Goal: Task Accomplishment & Management: Use online tool/utility

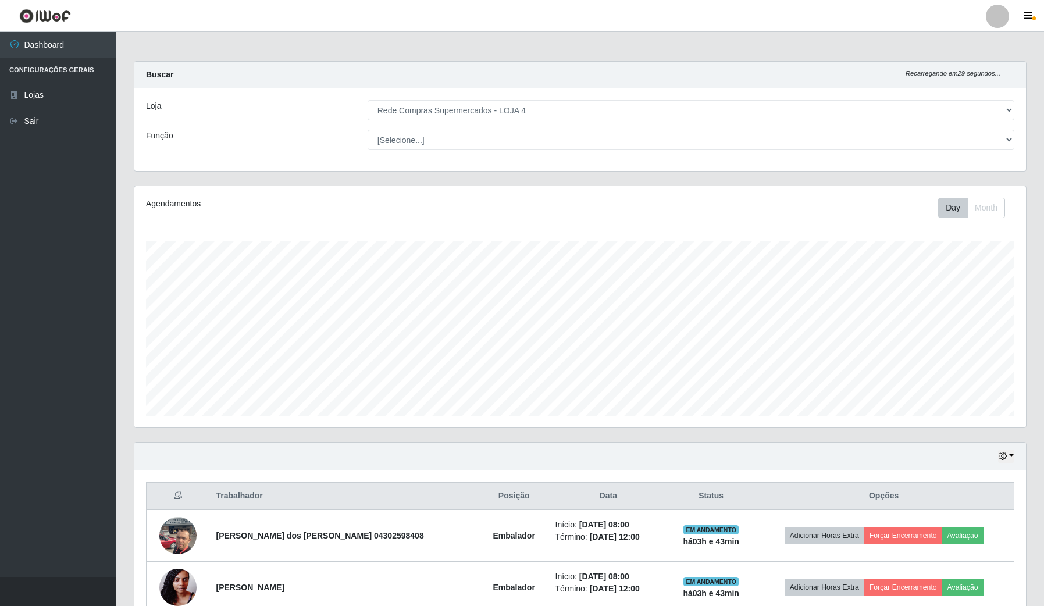
select select "159"
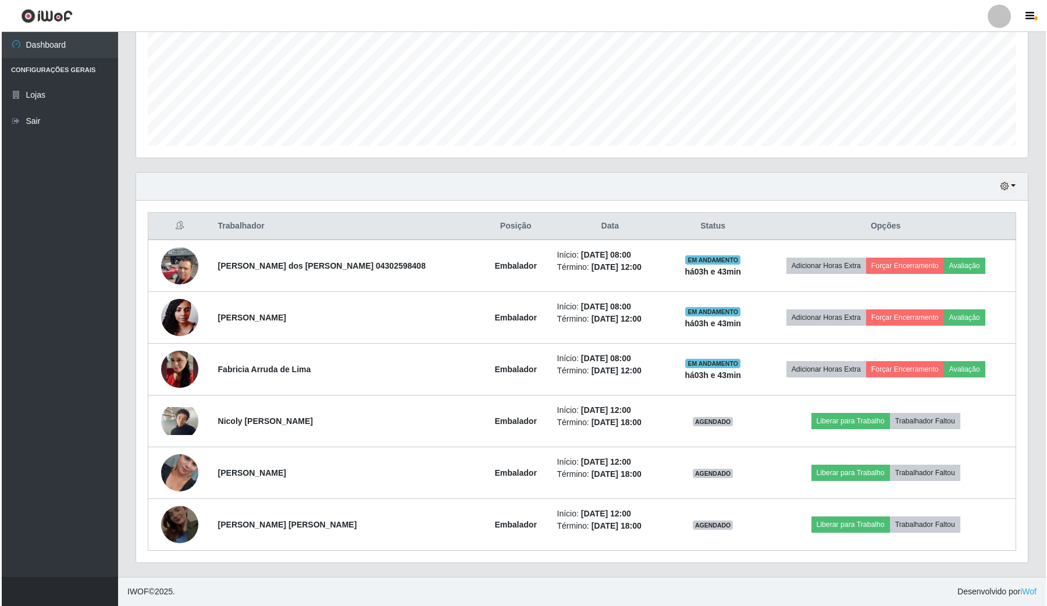
scroll to position [242, 891]
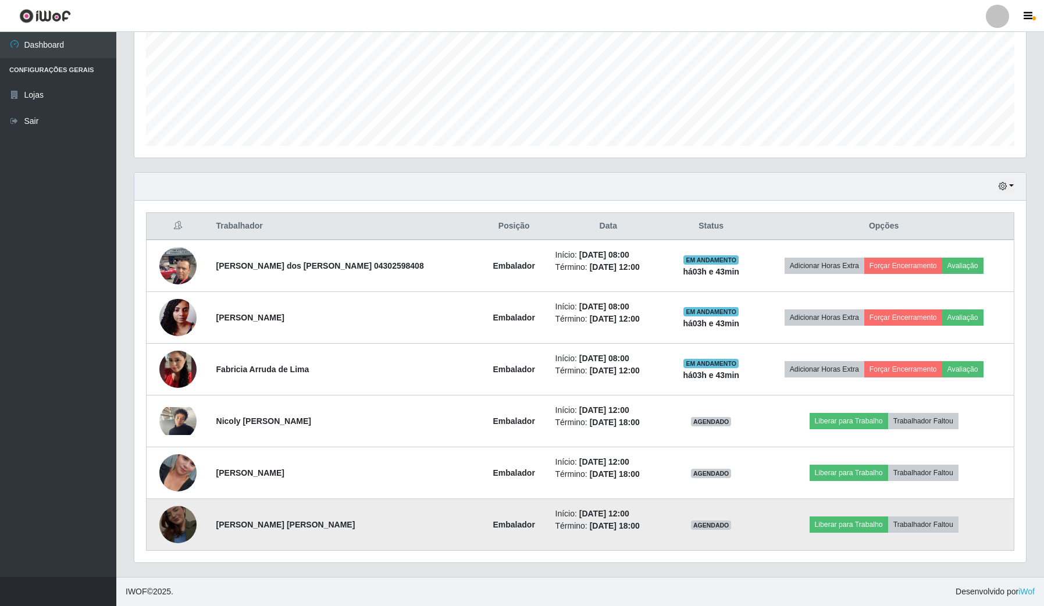
click at [188, 521] on img at bounding box center [177, 525] width 37 height 66
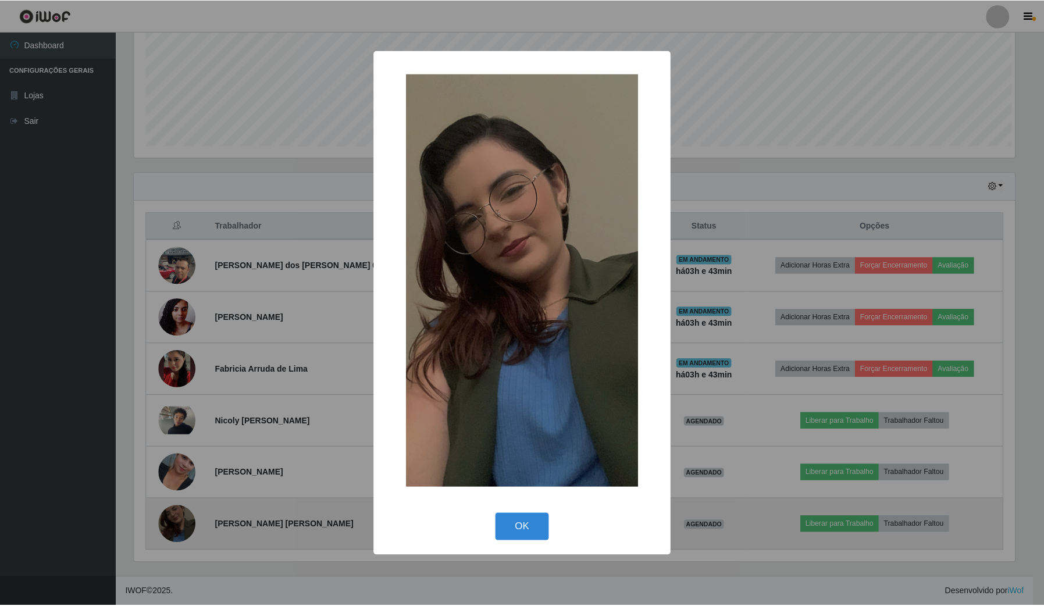
scroll to position [242, 883]
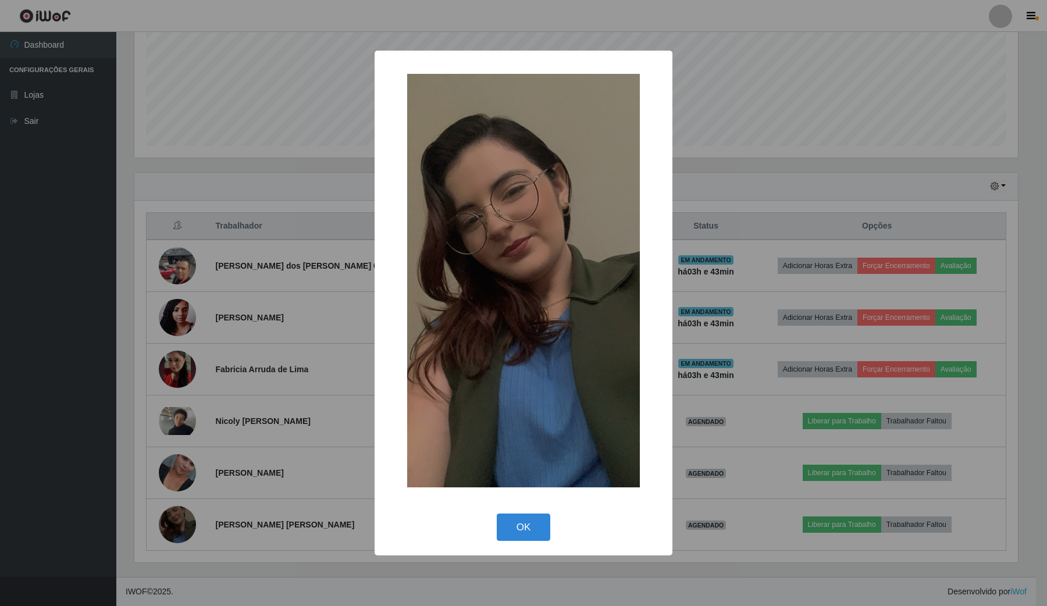
click at [182, 445] on div "× OK Cancel" at bounding box center [523, 303] width 1047 height 606
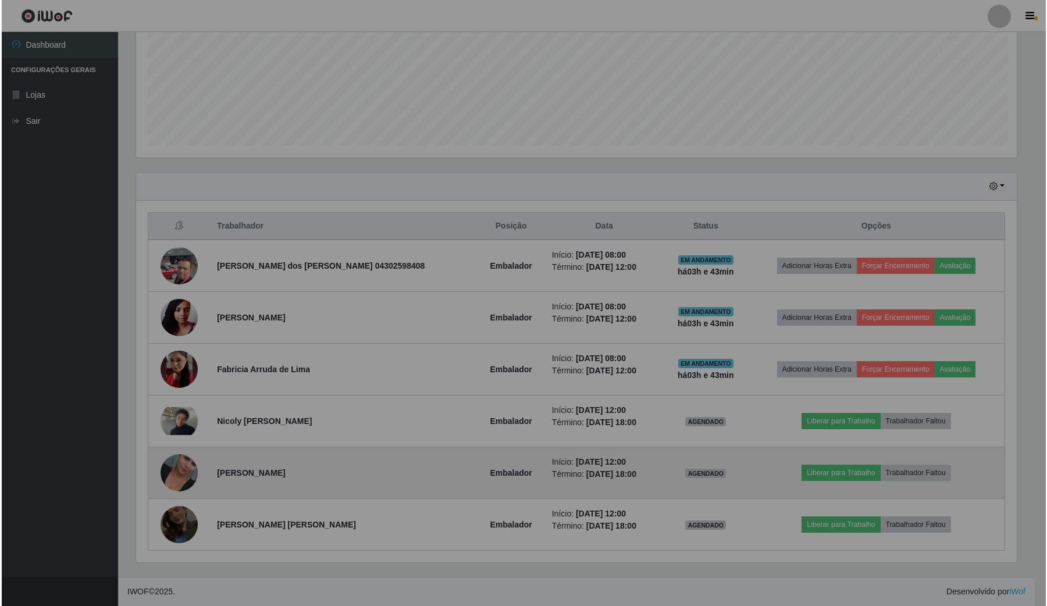
scroll to position [242, 891]
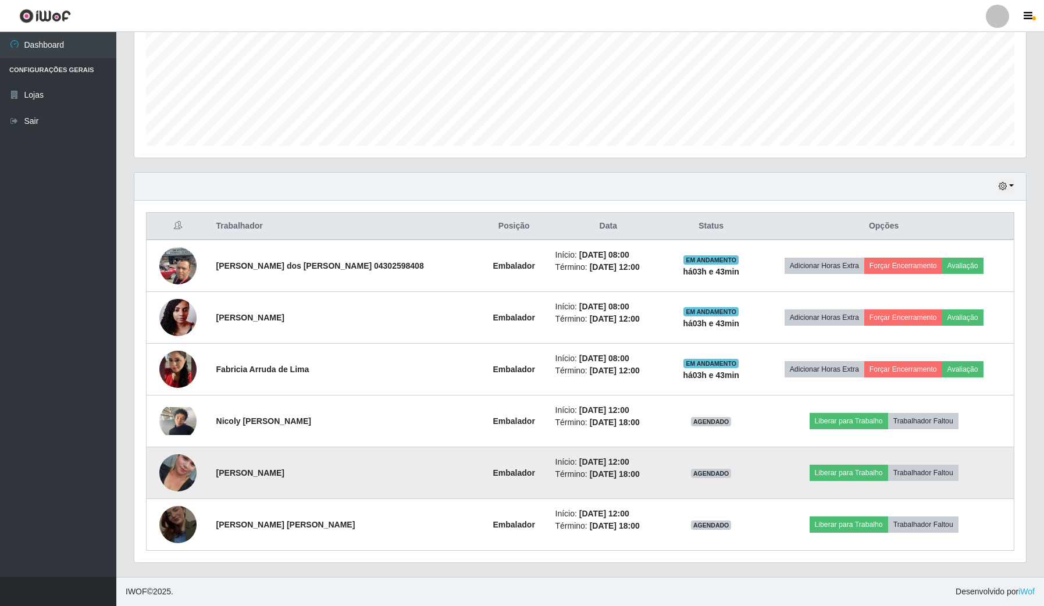
click at [166, 469] on img at bounding box center [177, 473] width 37 height 66
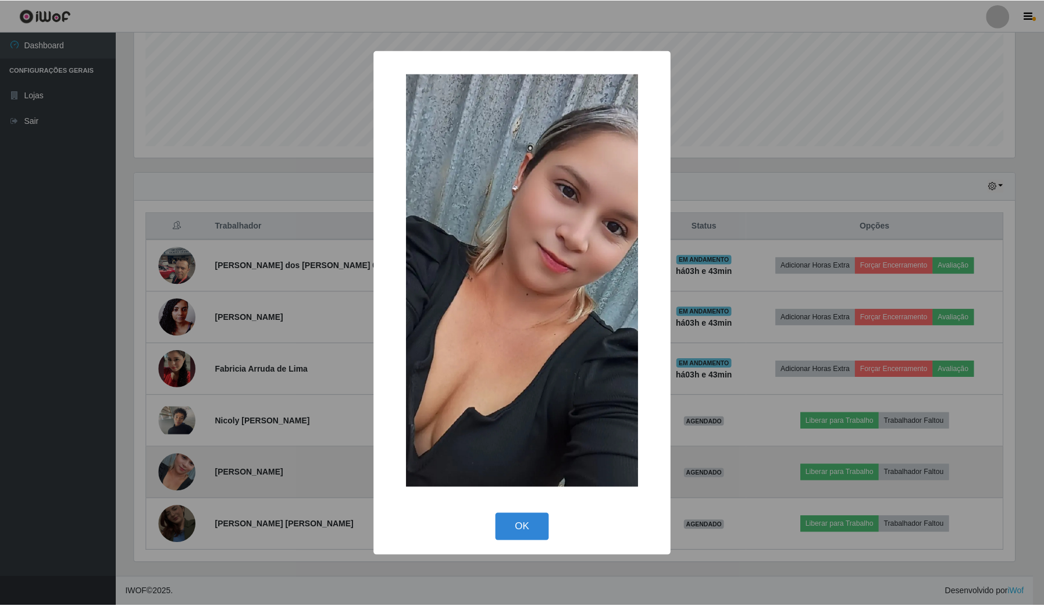
scroll to position [242, 883]
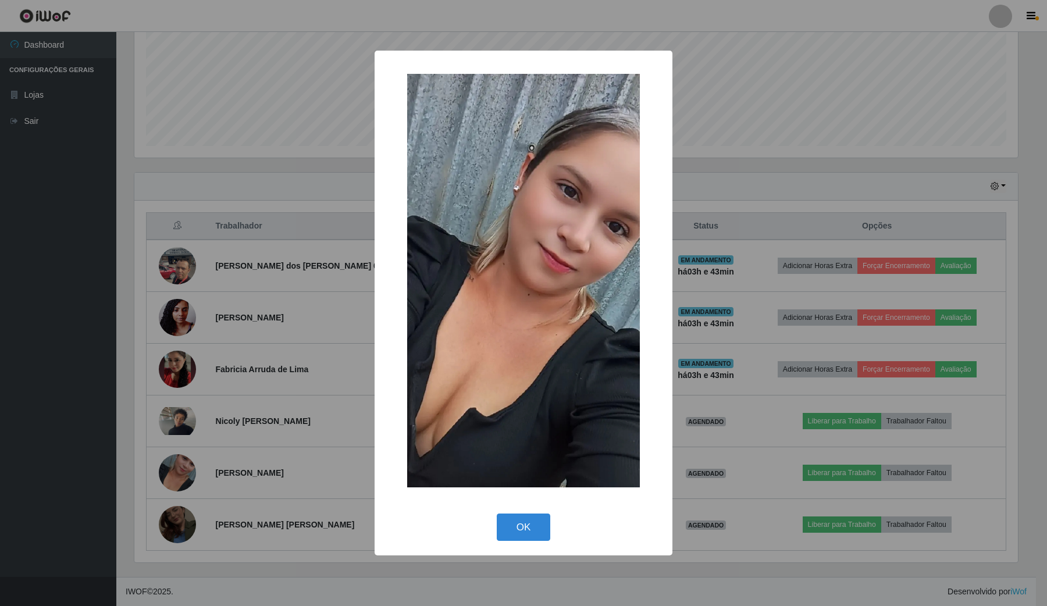
click at [207, 470] on div "× OK Cancel" at bounding box center [523, 303] width 1047 height 606
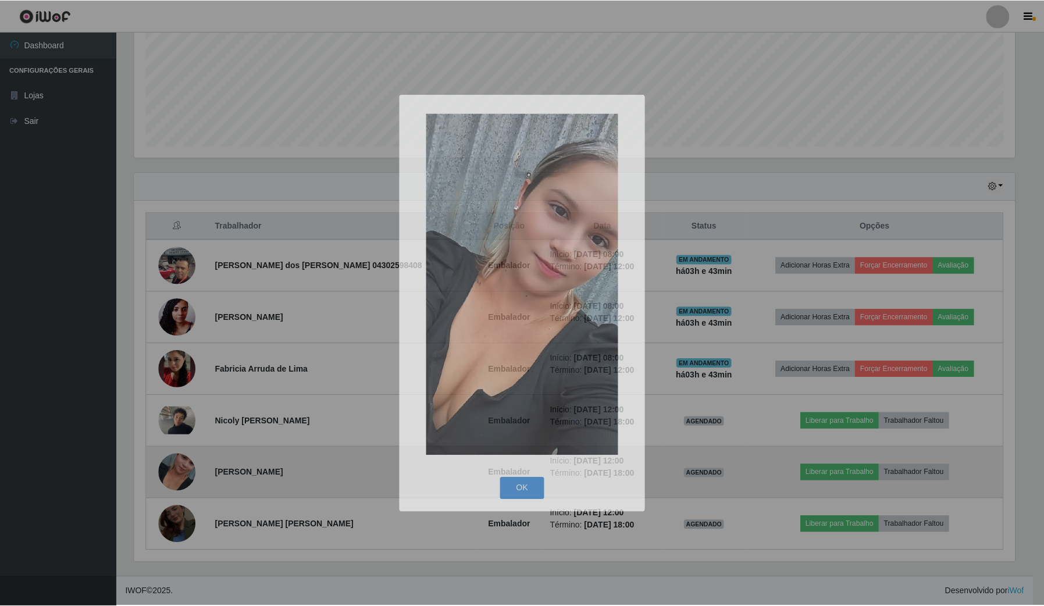
scroll to position [242, 891]
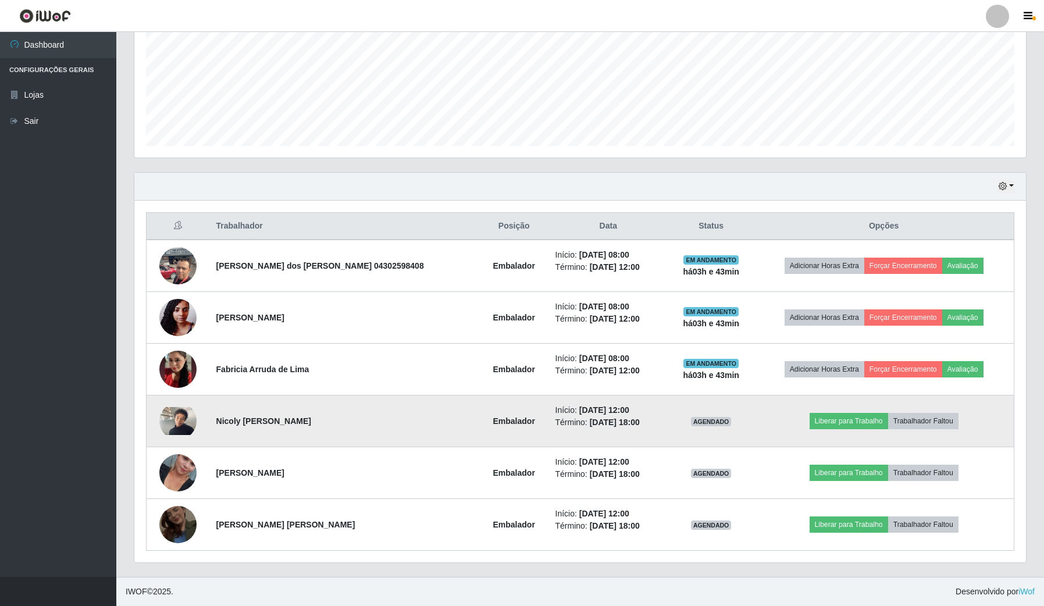
click at [192, 422] on img at bounding box center [177, 421] width 37 height 28
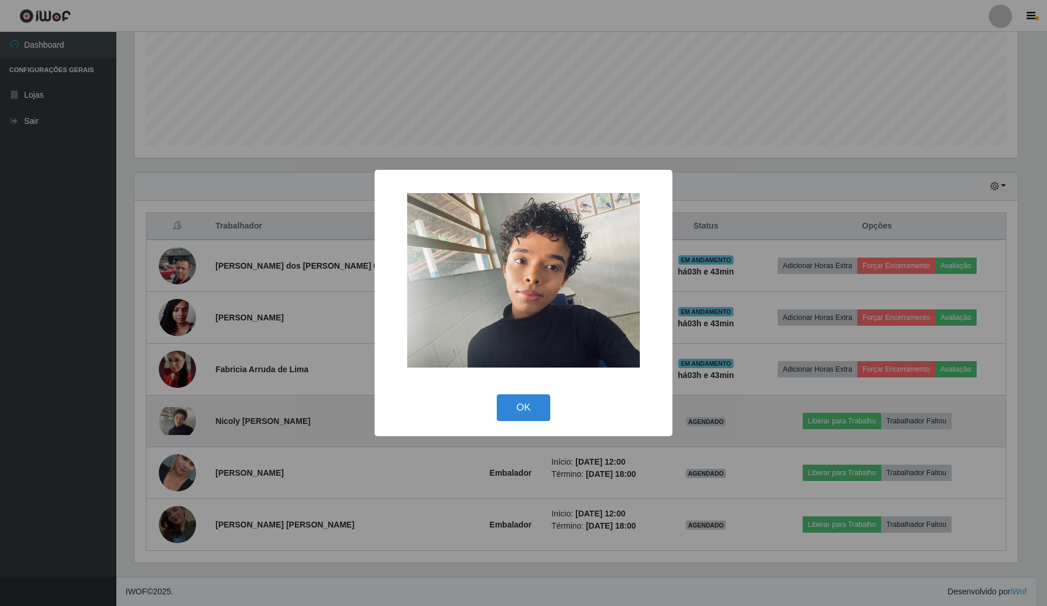
click at [192, 422] on div "× OK Cancel" at bounding box center [523, 303] width 1047 height 606
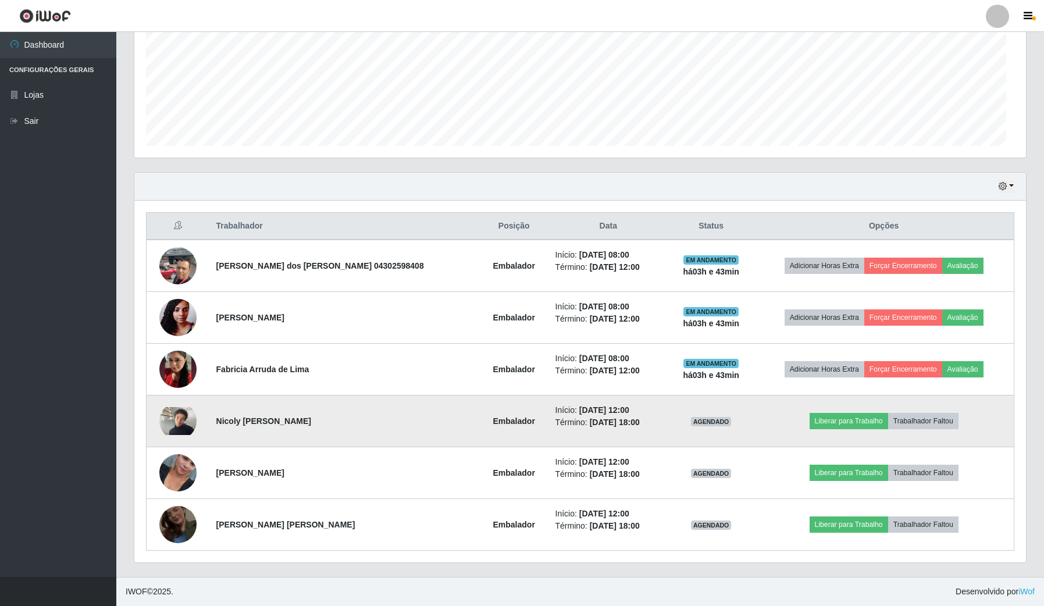
scroll to position [242, 891]
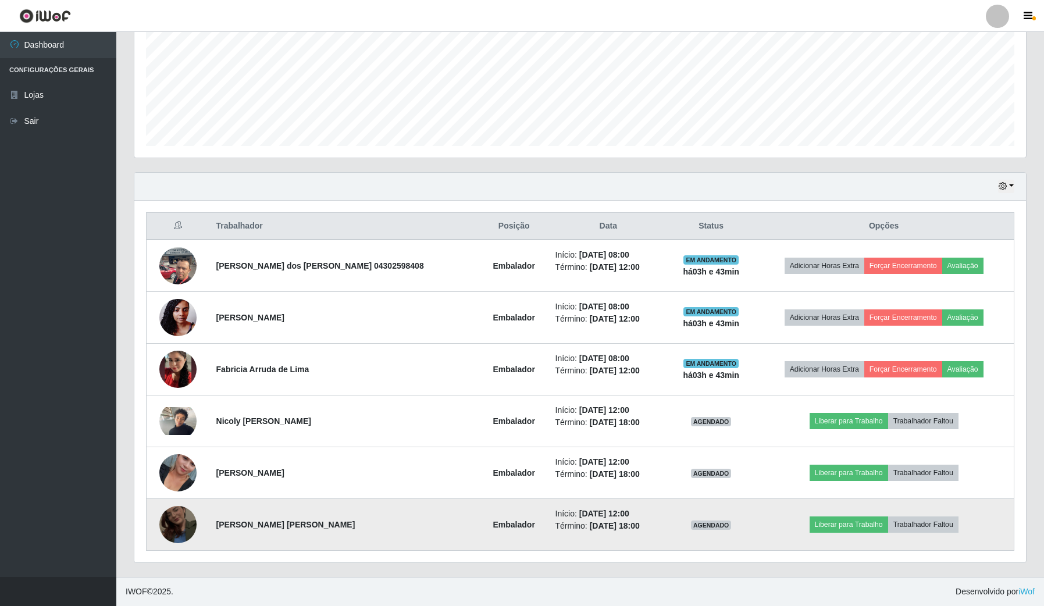
click at [181, 517] on img at bounding box center [177, 525] width 37 height 66
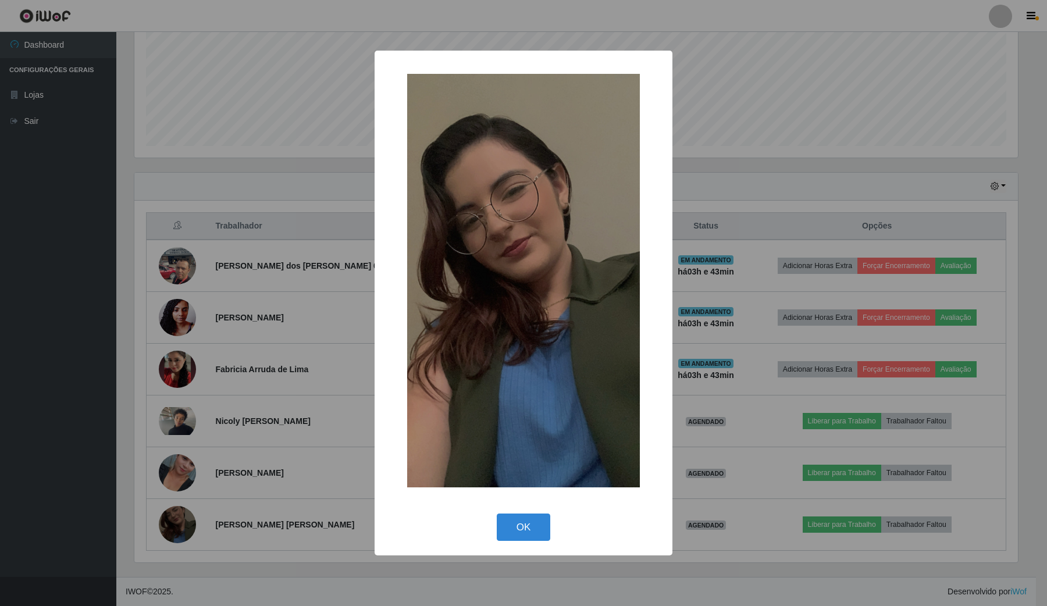
click at [179, 507] on div "× OK Cancel" at bounding box center [523, 303] width 1047 height 606
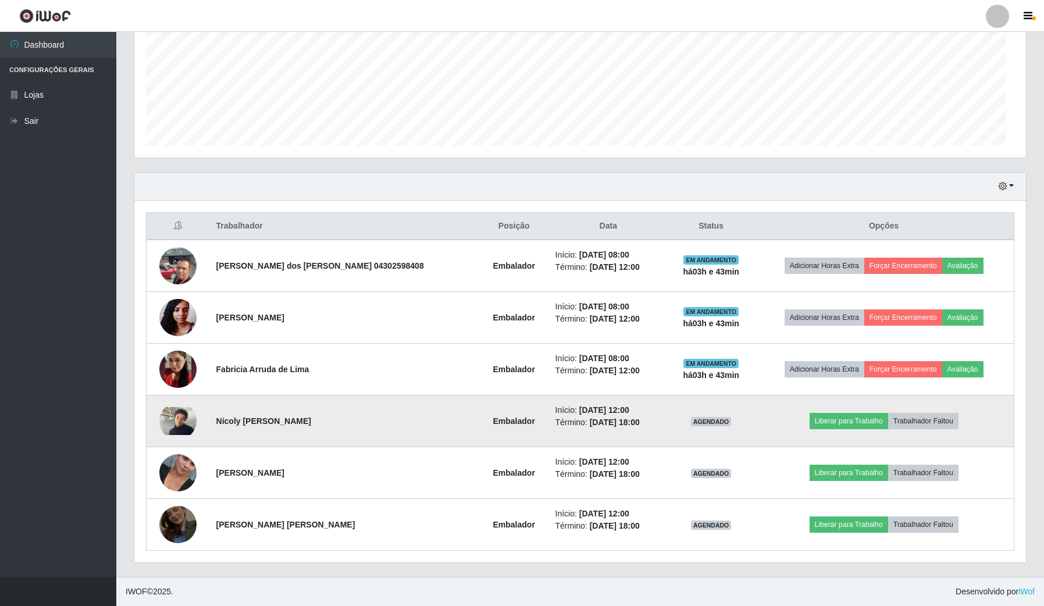
scroll to position [242, 891]
click at [179, 418] on img at bounding box center [177, 421] width 37 height 28
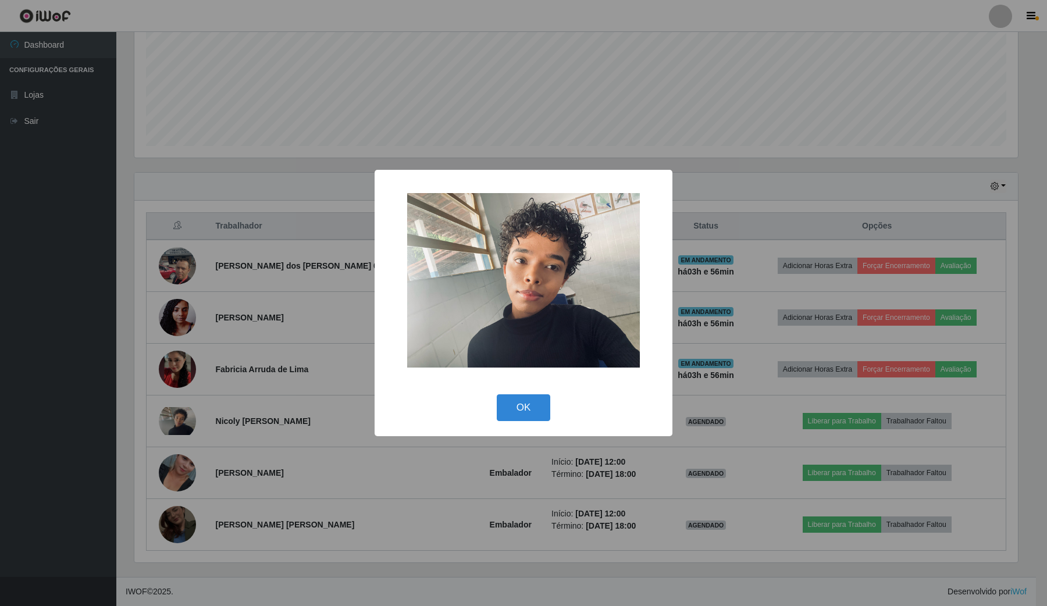
click at [173, 483] on div "× OK Cancel" at bounding box center [523, 303] width 1047 height 606
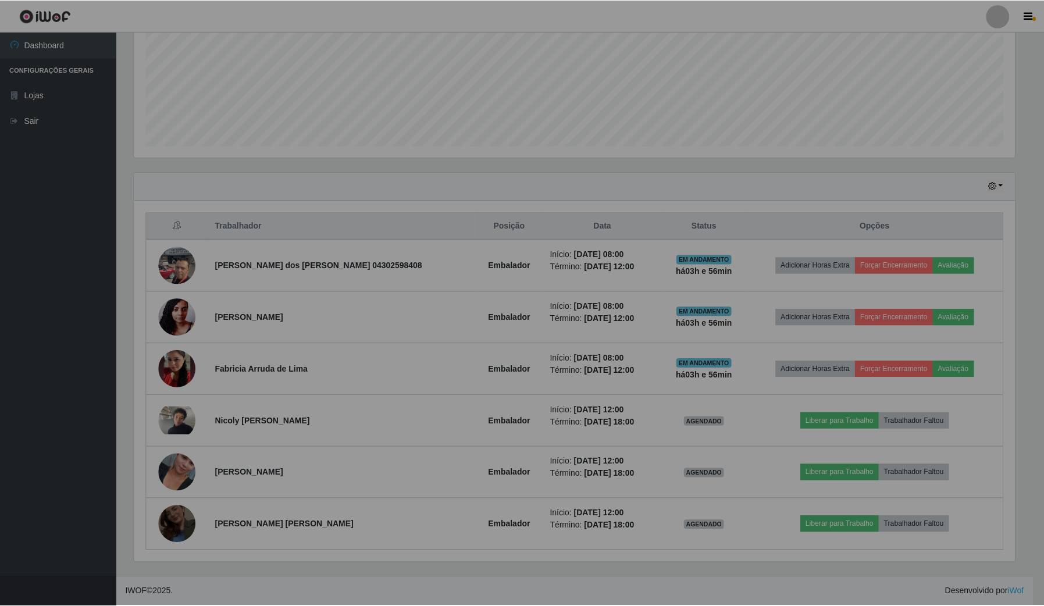
scroll to position [242, 891]
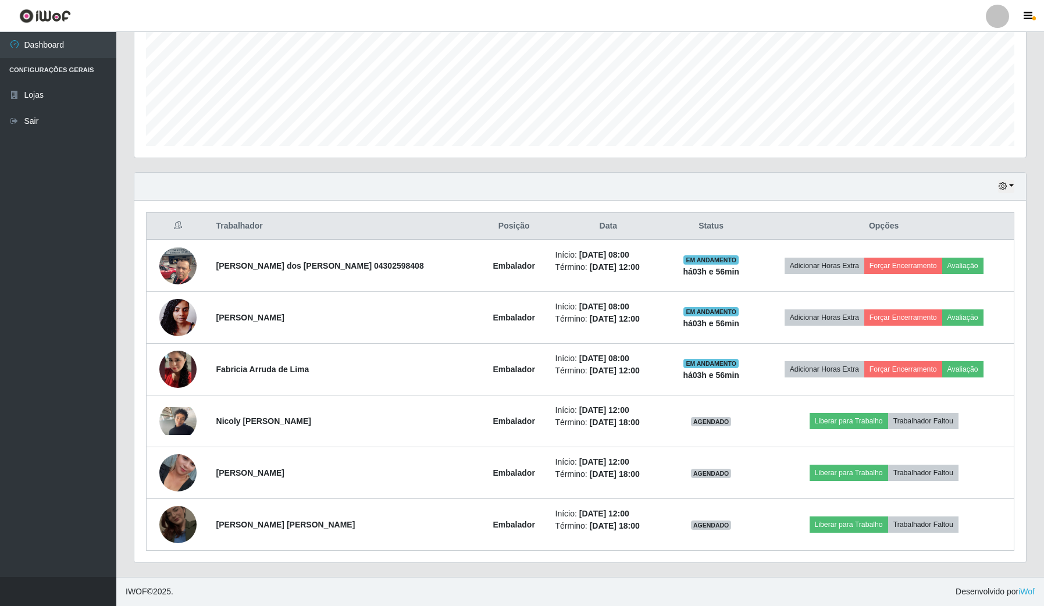
click at [180, 472] on img at bounding box center [177, 473] width 37 height 66
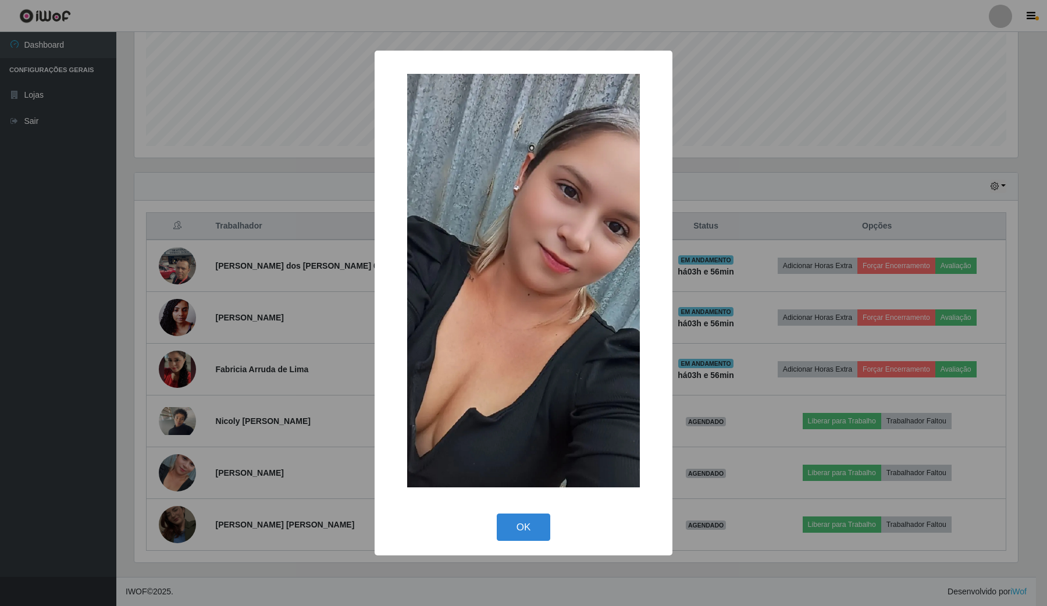
click at [198, 531] on div "× OK Cancel" at bounding box center [523, 303] width 1047 height 606
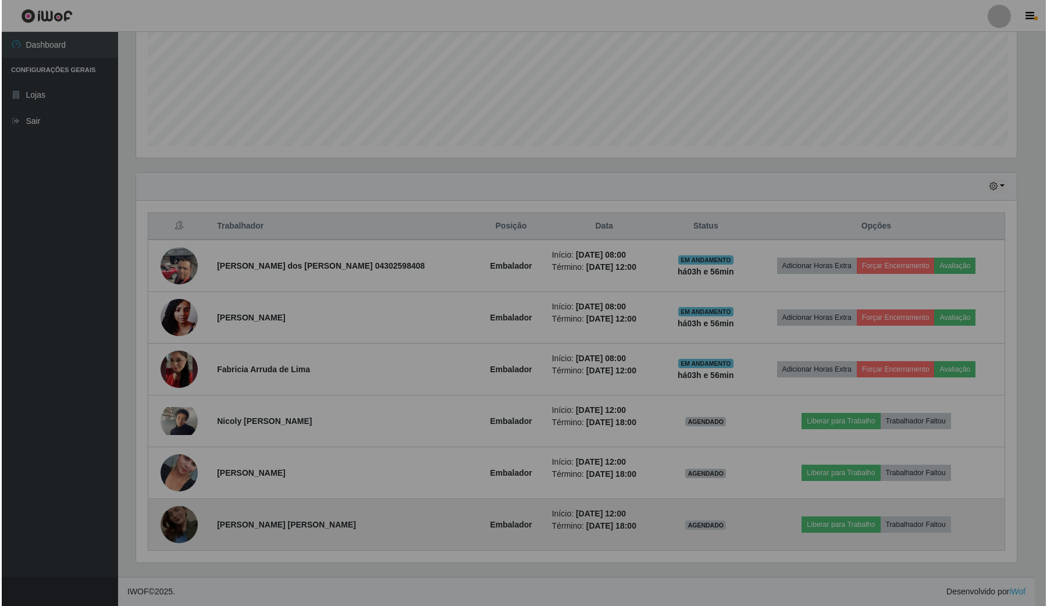
scroll to position [242, 891]
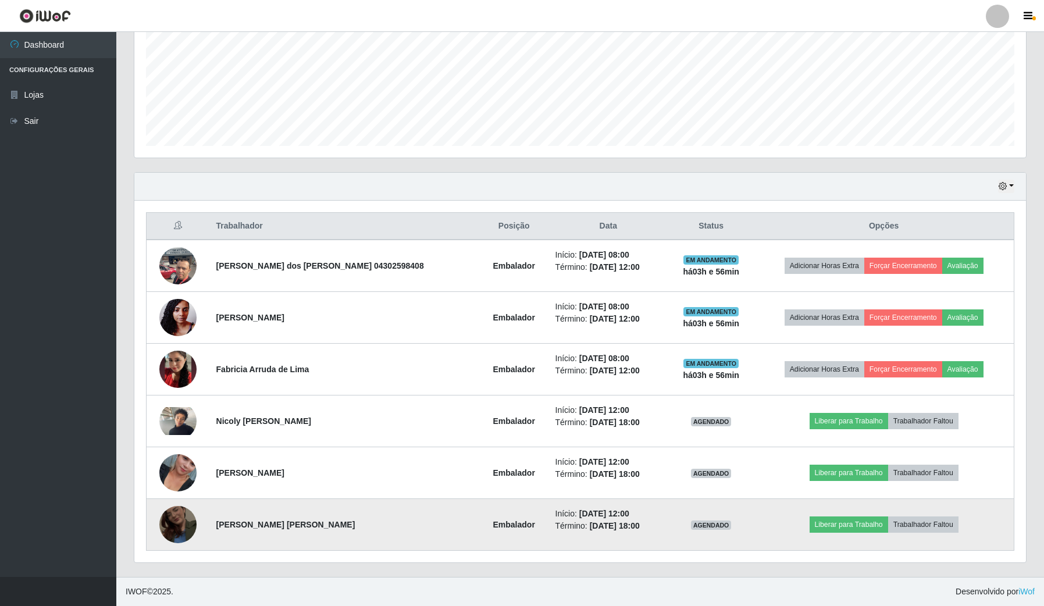
click at [191, 527] on img at bounding box center [177, 525] width 37 height 66
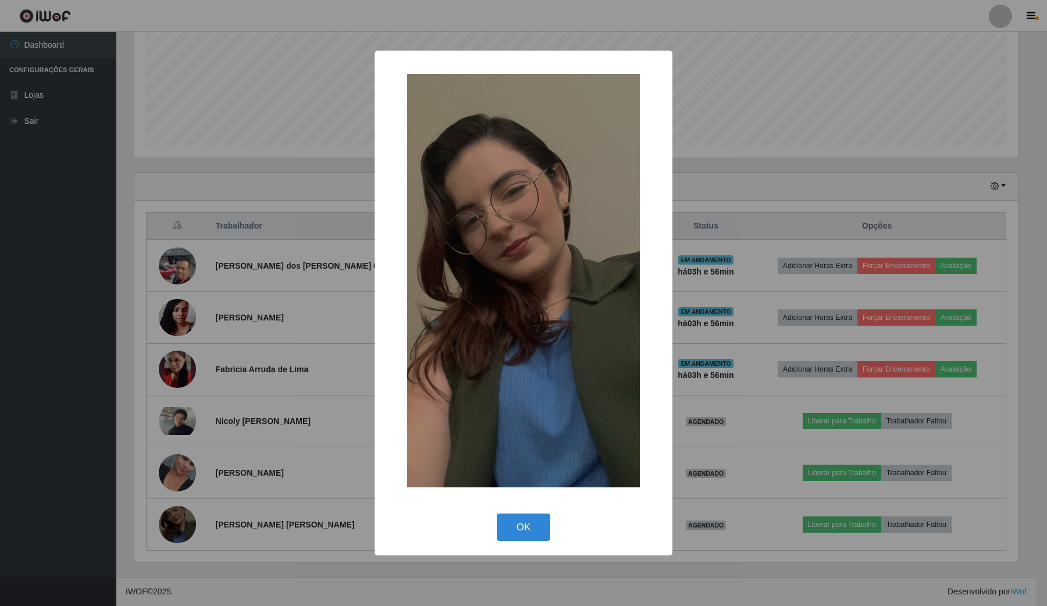
click at [230, 445] on div "× OK Cancel" at bounding box center [523, 303] width 1047 height 606
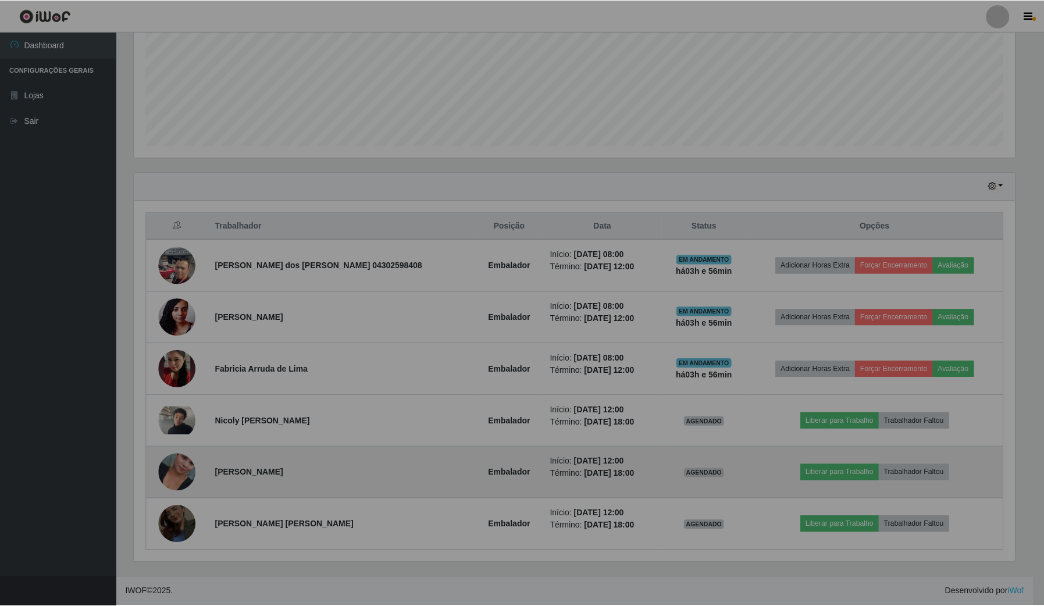
scroll to position [242, 891]
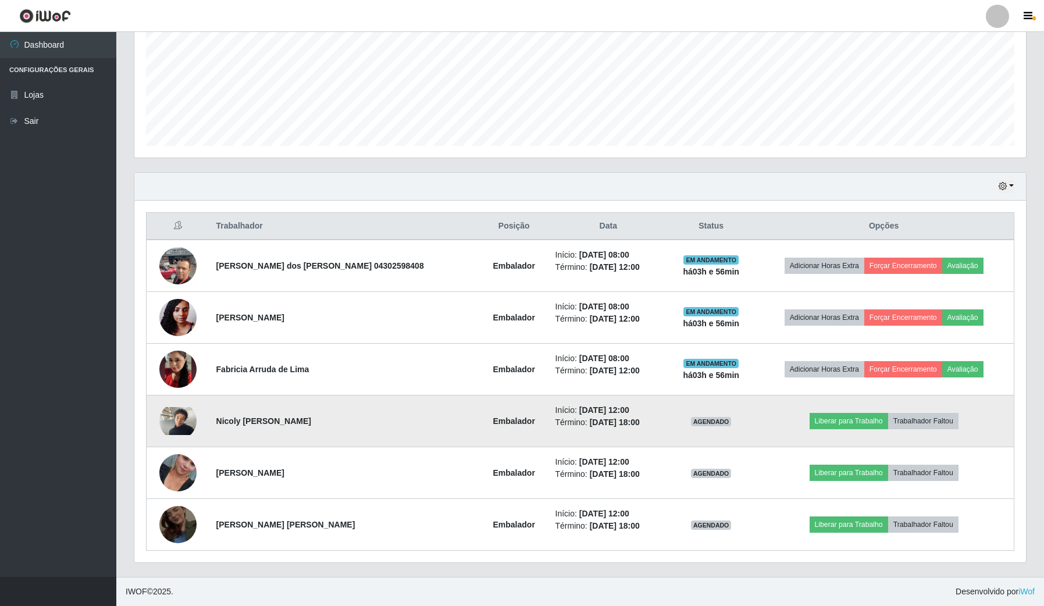
click at [182, 421] on img at bounding box center [177, 421] width 37 height 28
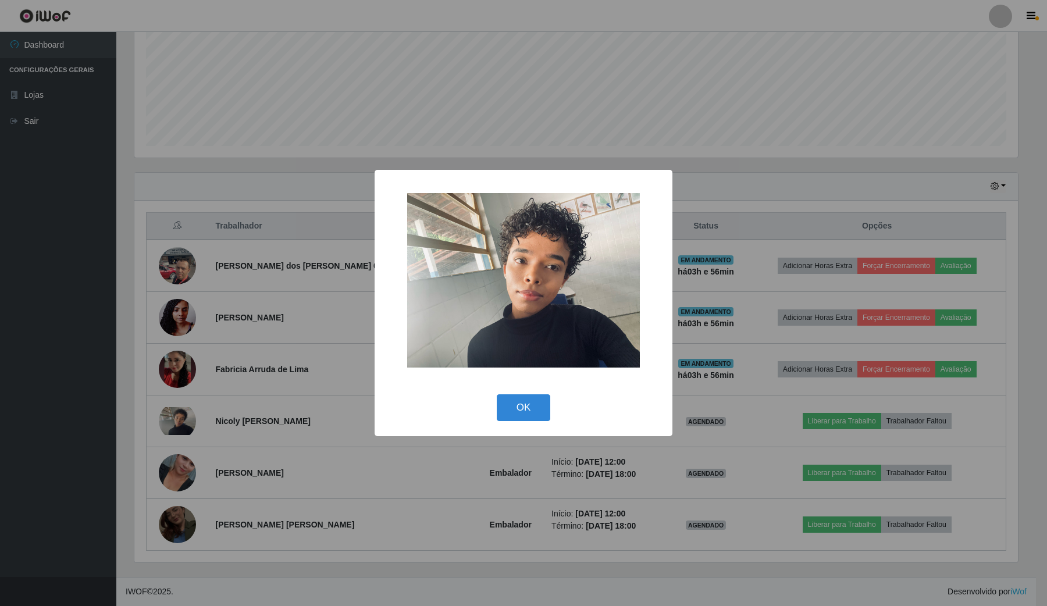
click at [193, 512] on div "× OK Cancel" at bounding box center [523, 303] width 1047 height 606
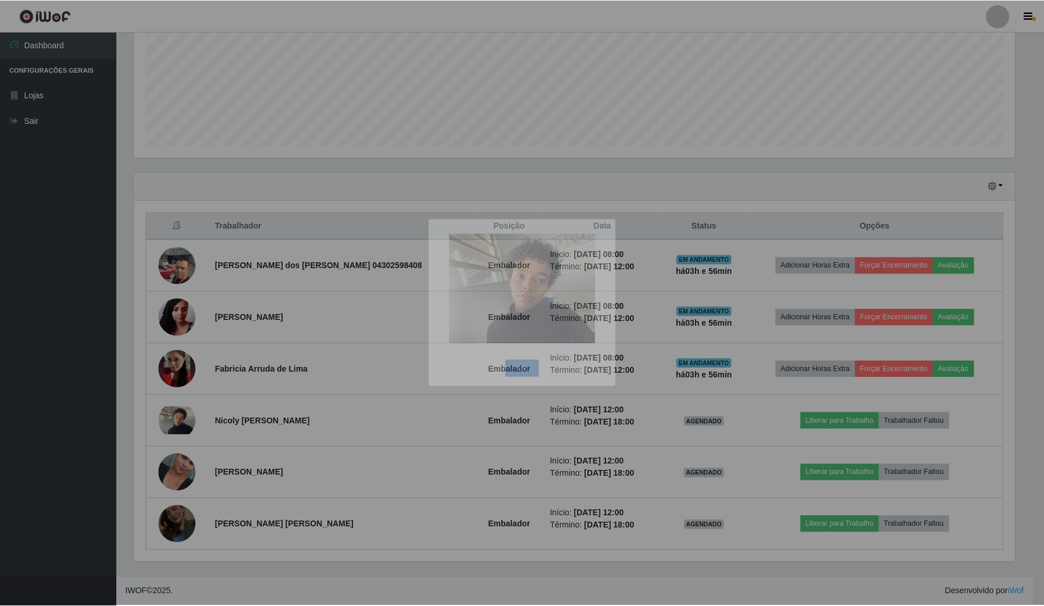
scroll to position [242, 891]
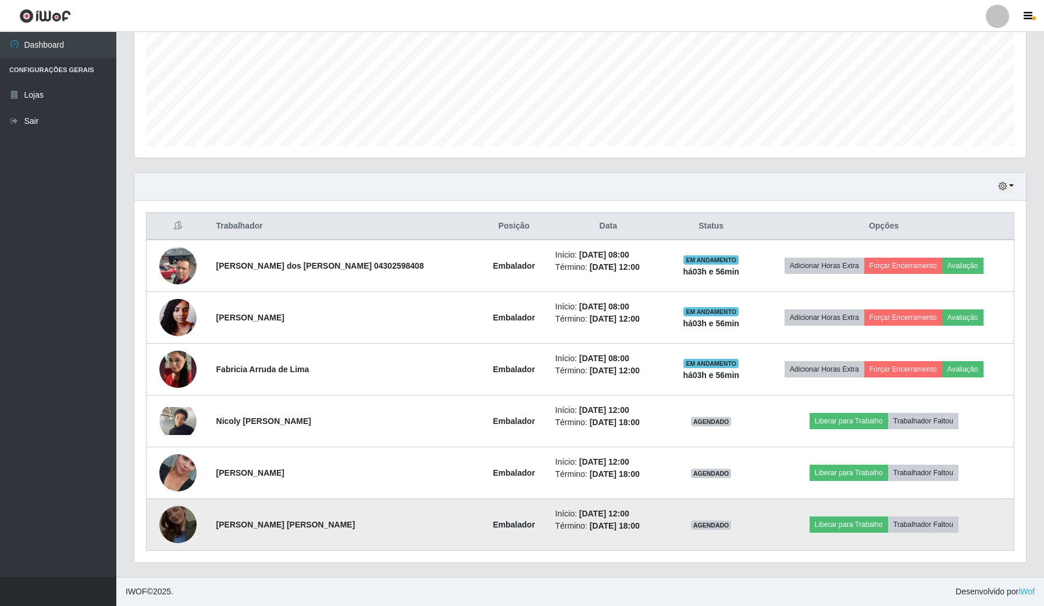
click at [185, 519] on img at bounding box center [177, 525] width 37 height 66
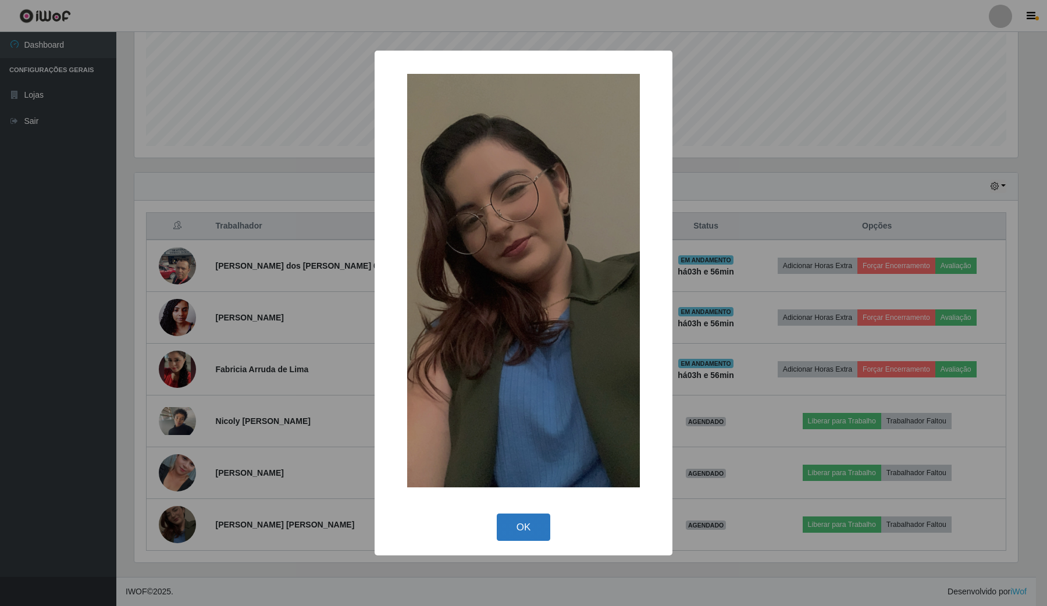
click at [524, 522] on button "OK" at bounding box center [524, 527] width 54 height 27
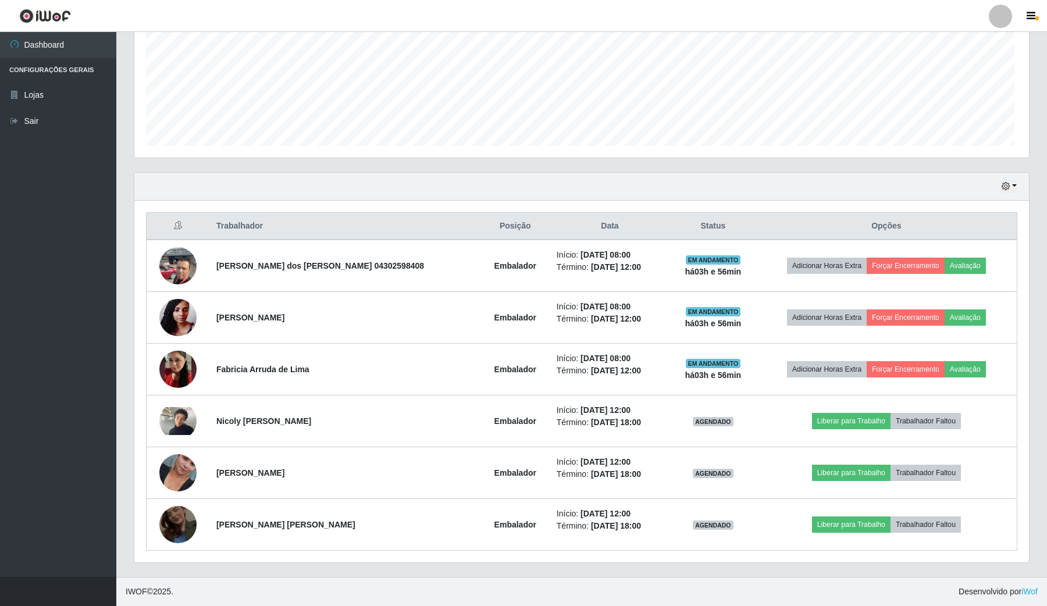
scroll to position [242, 891]
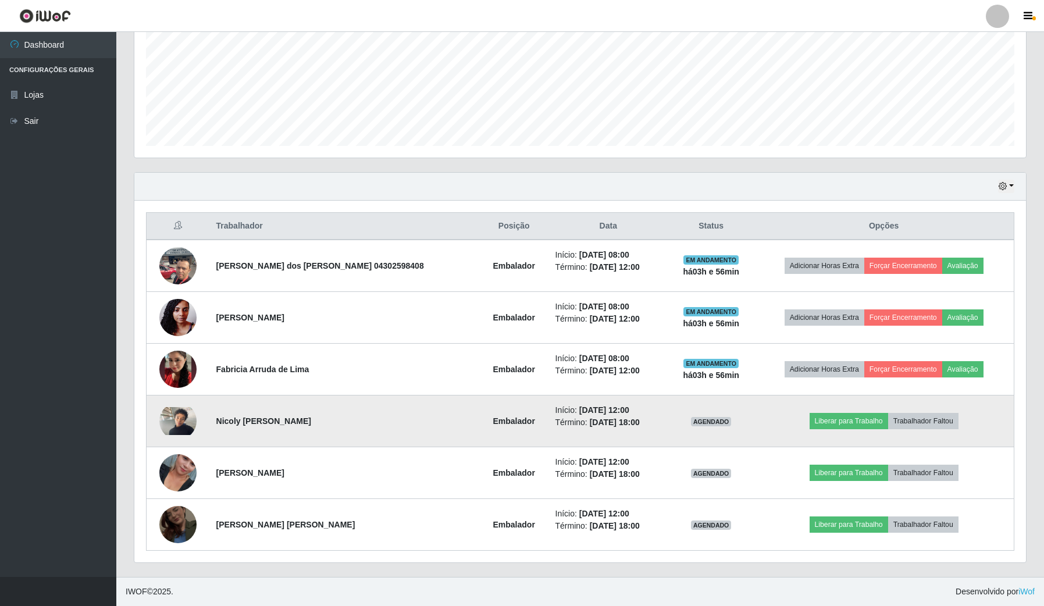
click at [176, 417] on img at bounding box center [177, 421] width 37 height 28
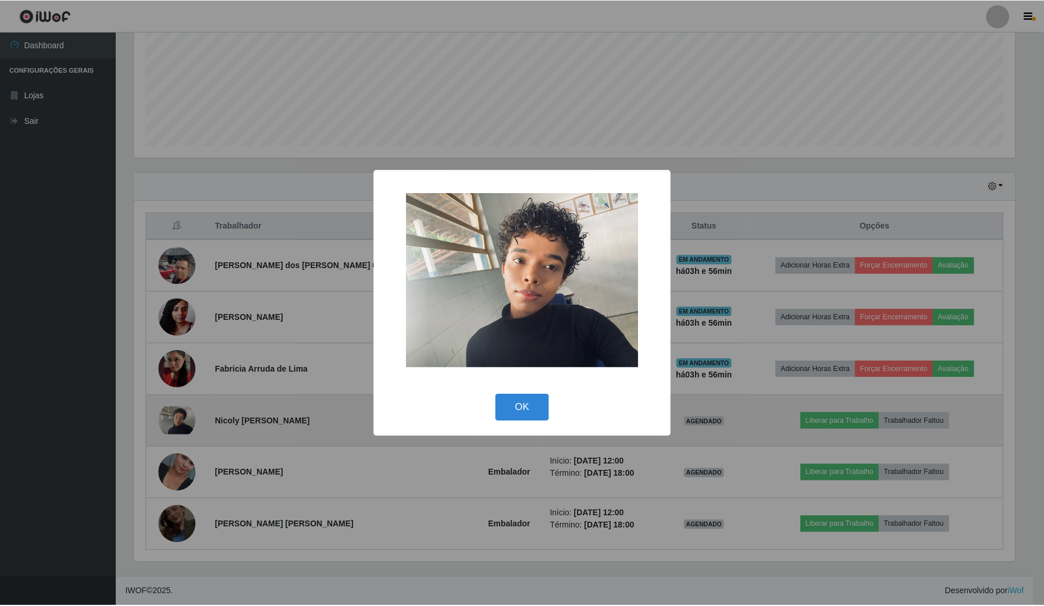
scroll to position [242, 883]
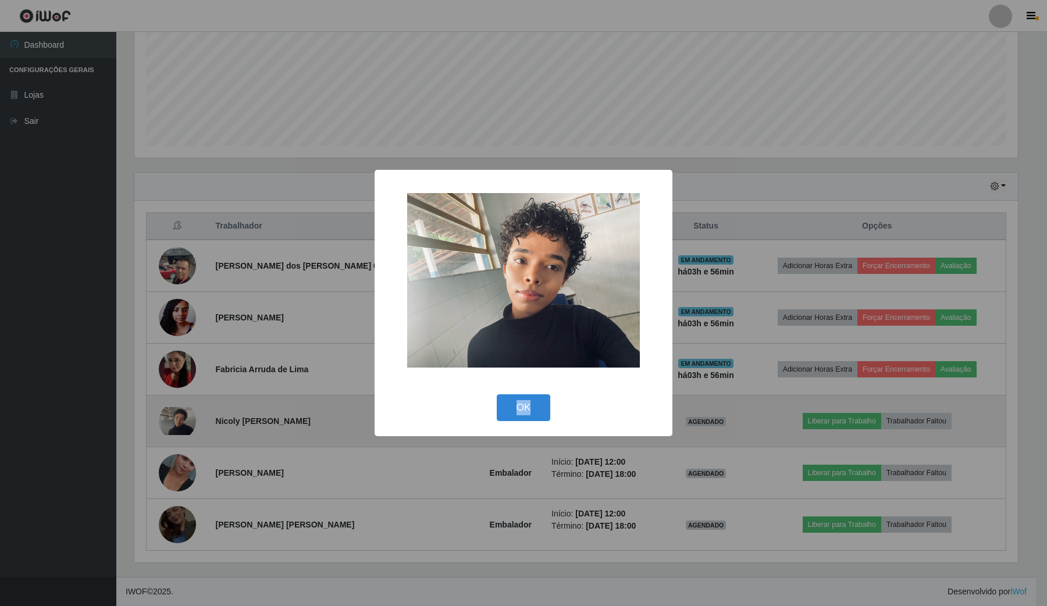
click at [176, 417] on div "× OK Cancel" at bounding box center [523, 303] width 1047 height 606
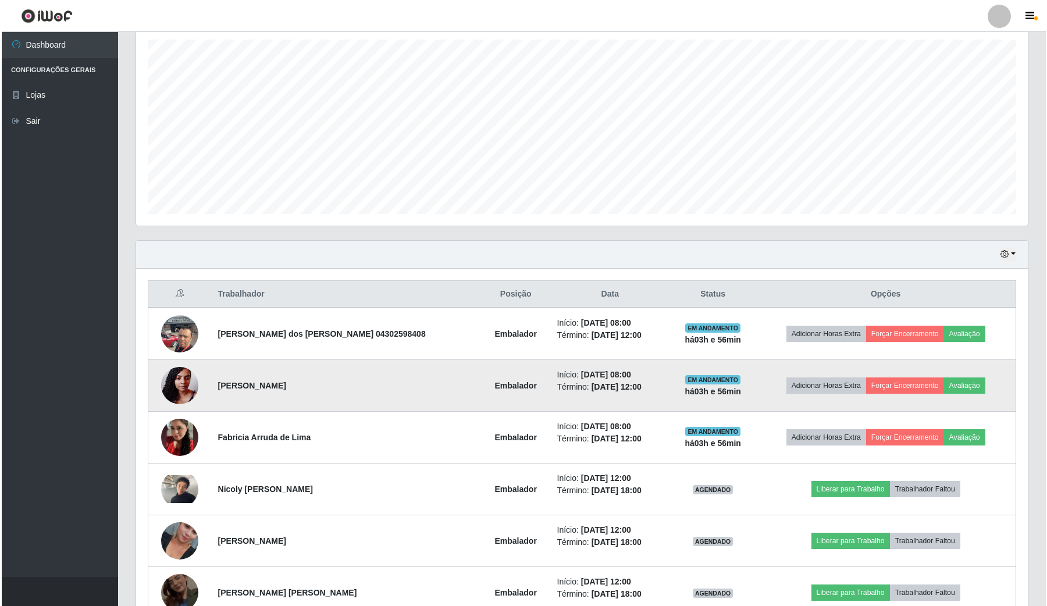
scroll to position [272, 0]
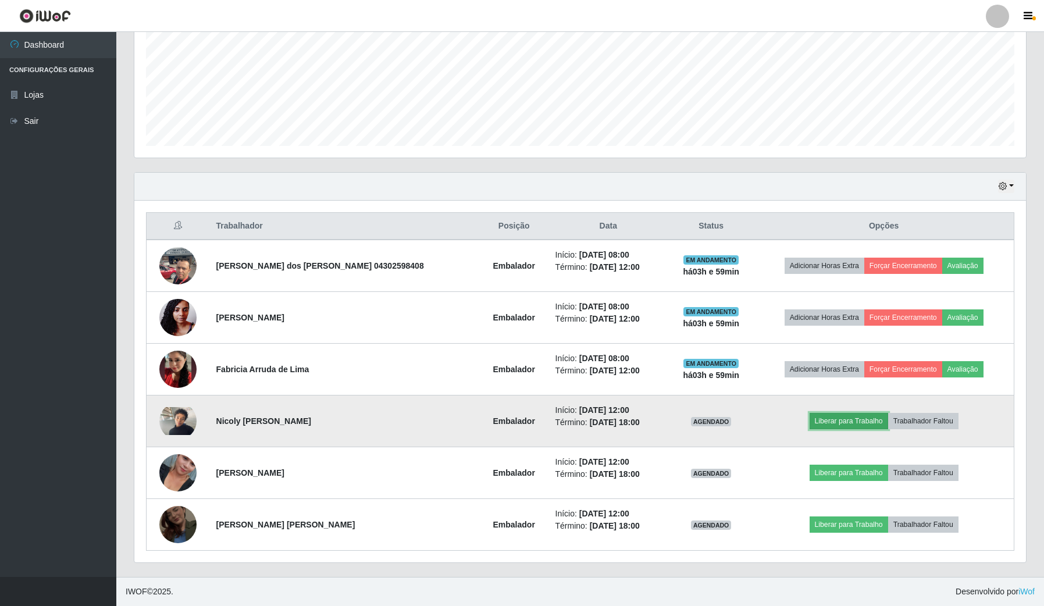
click at [844, 420] on button "Liberar para Trabalho" at bounding box center [849, 421] width 79 height 16
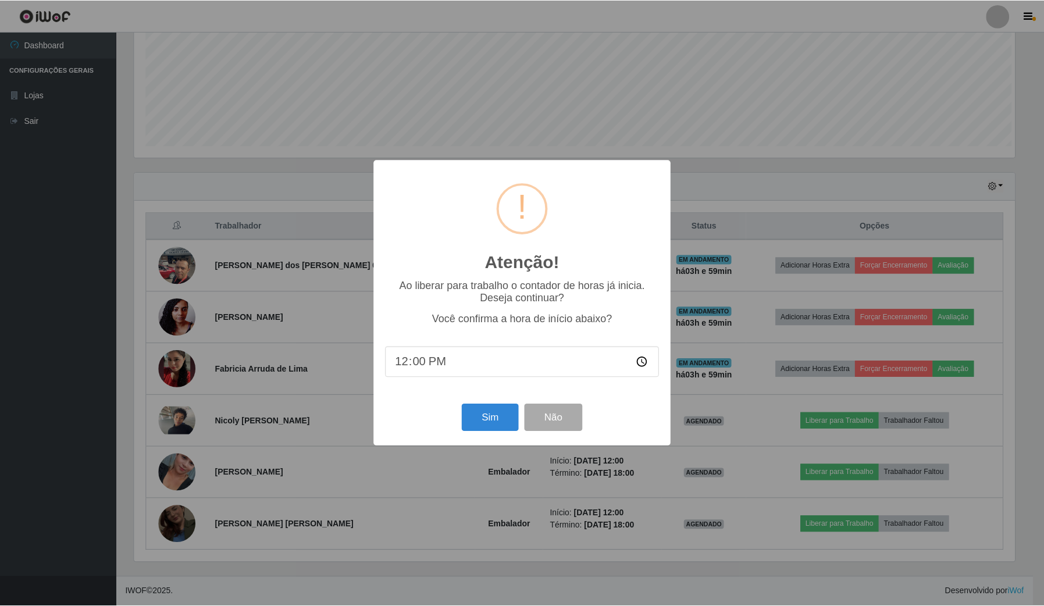
scroll to position [242, 883]
click at [495, 422] on button "Sim" at bounding box center [491, 417] width 56 height 27
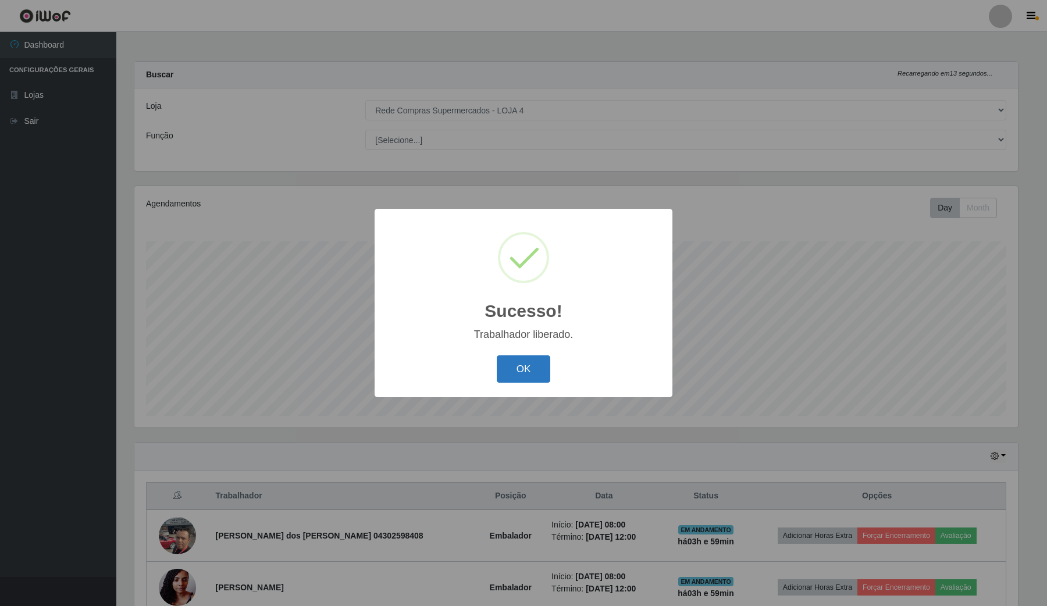
click at [539, 369] on button "OK" at bounding box center [524, 368] width 54 height 27
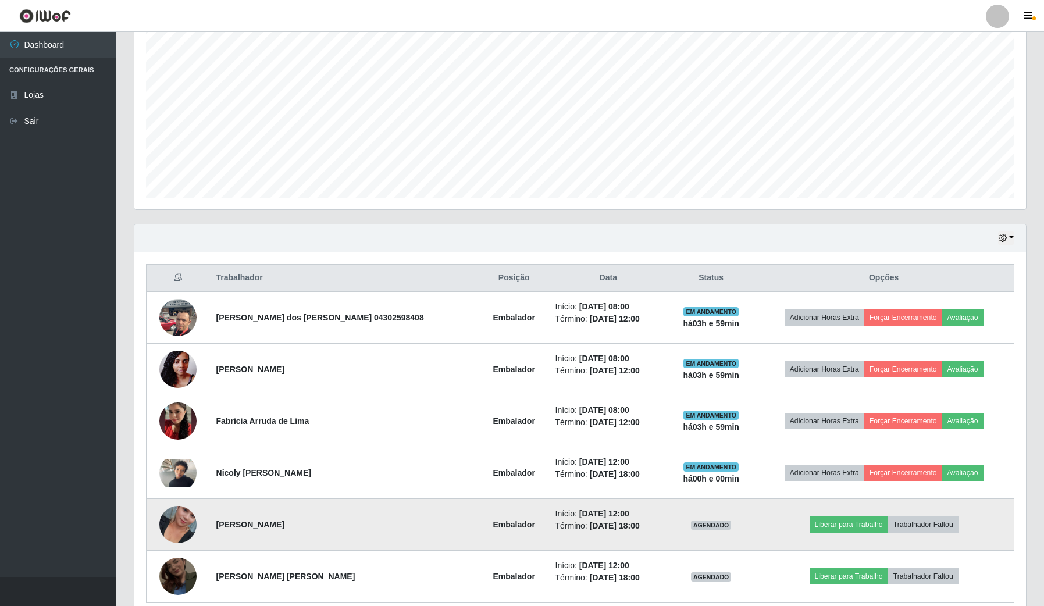
scroll to position [272, 0]
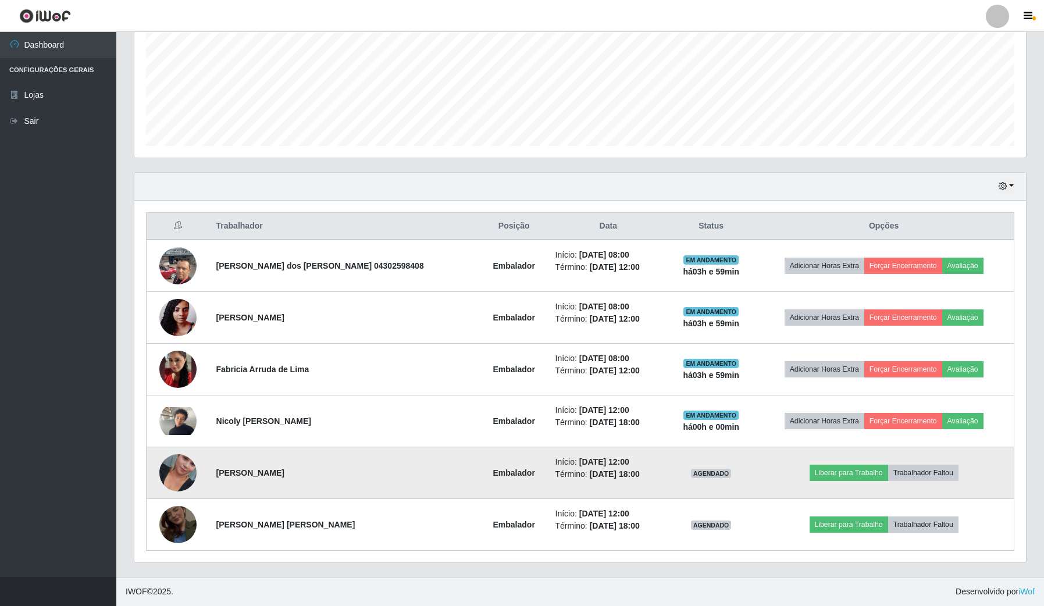
click at [845, 461] on td "Liberar para Trabalho Trabalhador Faltou" at bounding box center [884, 473] width 260 height 52
click at [845, 463] on td "Liberar para Trabalho Trabalhador Faltou" at bounding box center [884, 473] width 260 height 52
click at [844, 471] on button "Liberar para Trabalho" at bounding box center [849, 473] width 79 height 16
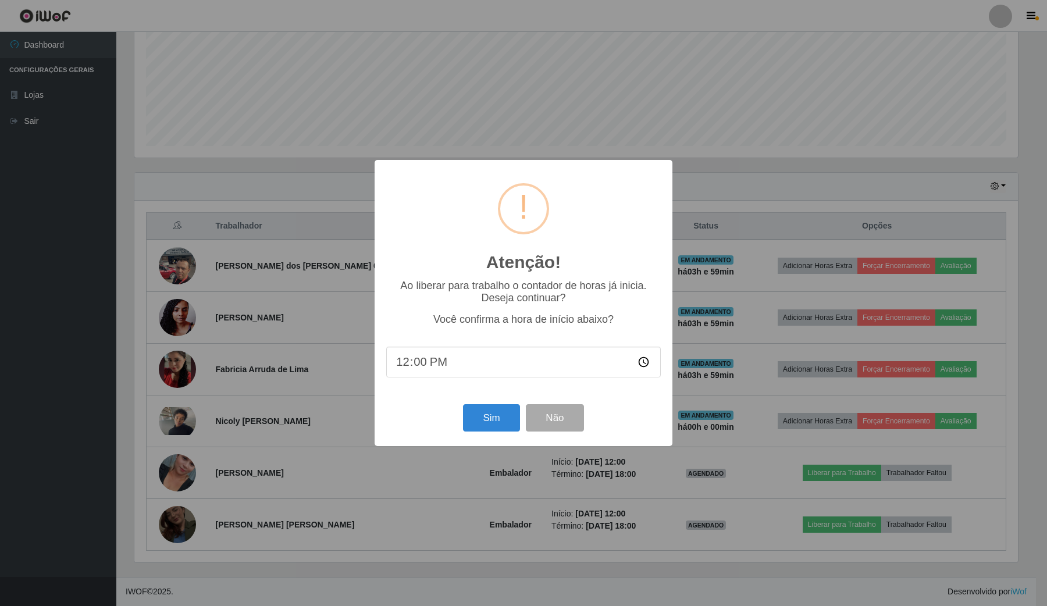
click at [740, 484] on div "Atenção! × Ao liberar para trabalho o contador de horas já inicia. Deseja conti…" at bounding box center [523, 303] width 1047 height 606
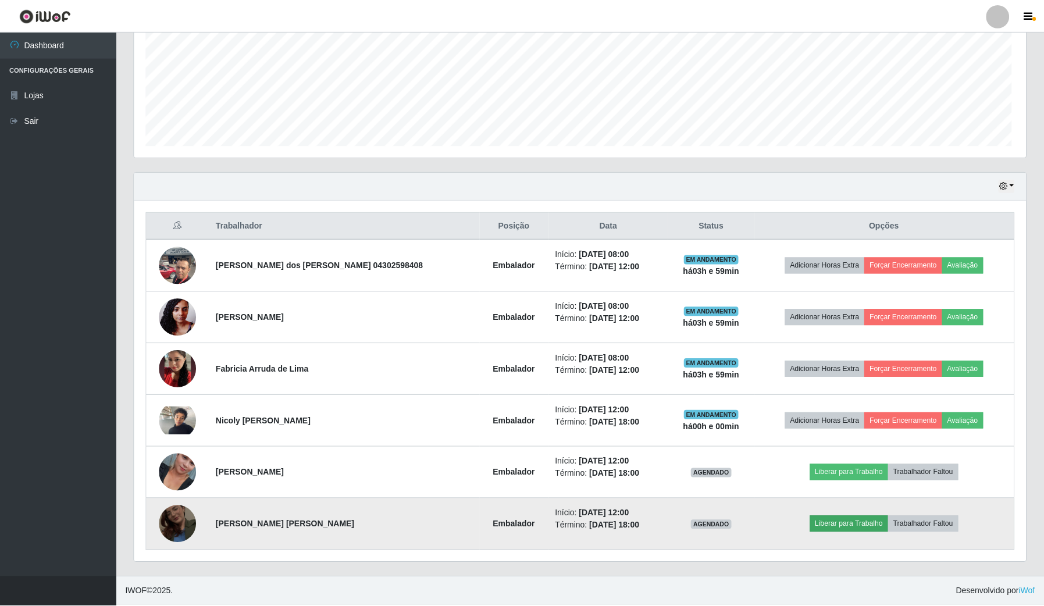
scroll to position [242, 891]
click at [833, 521] on button "Liberar para Trabalho" at bounding box center [849, 525] width 79 height 16
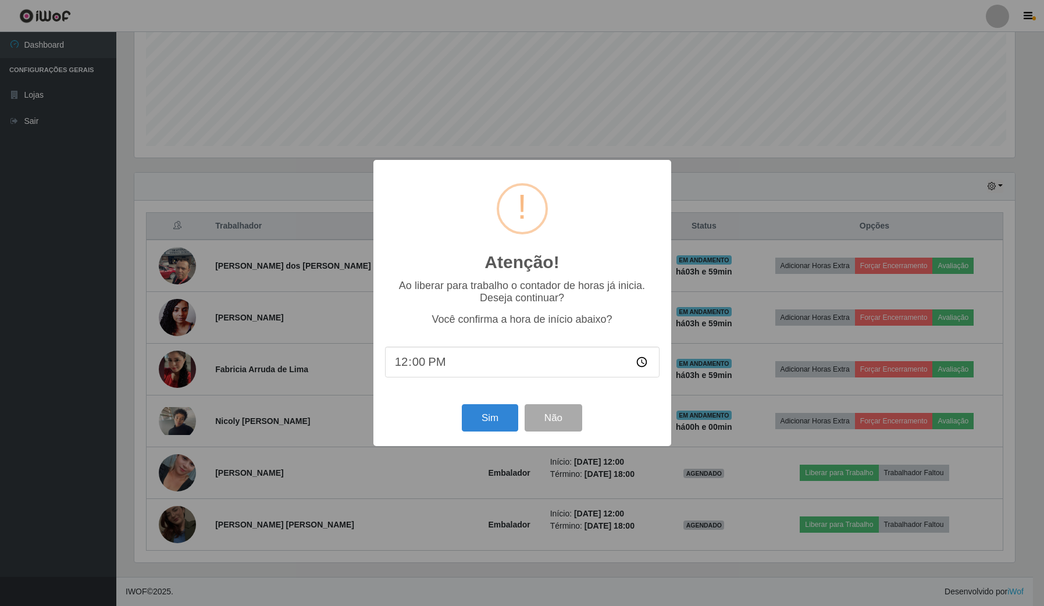
scroll to position [242, 883]
click at [505, 422] on button "Sim" at bounding box center [491, 417] width 56 height 27
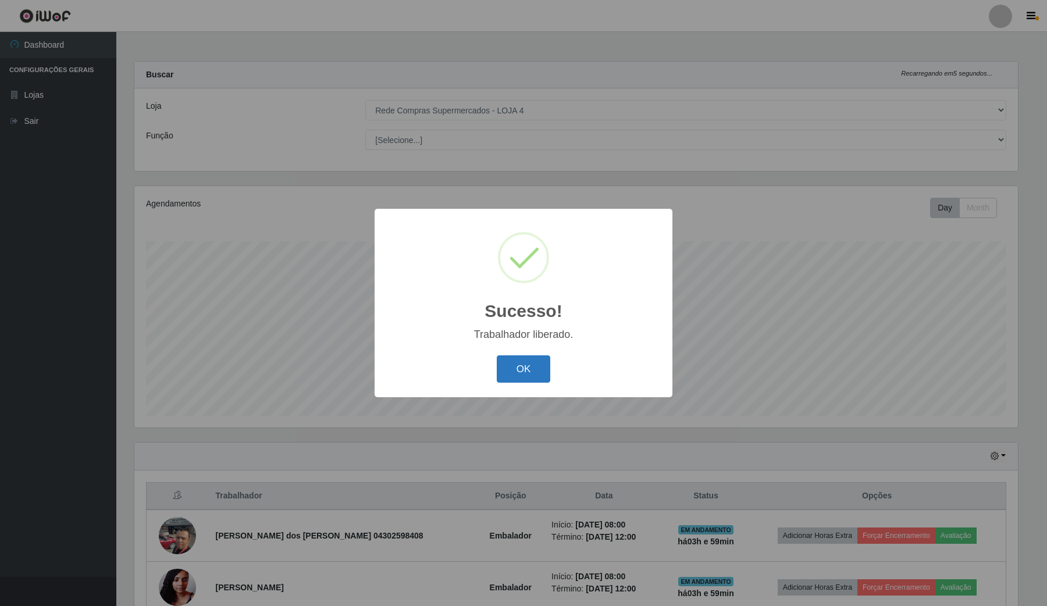
click at [506, 365] on button "OK" at bounding box center [524, 368] width 54 height 27
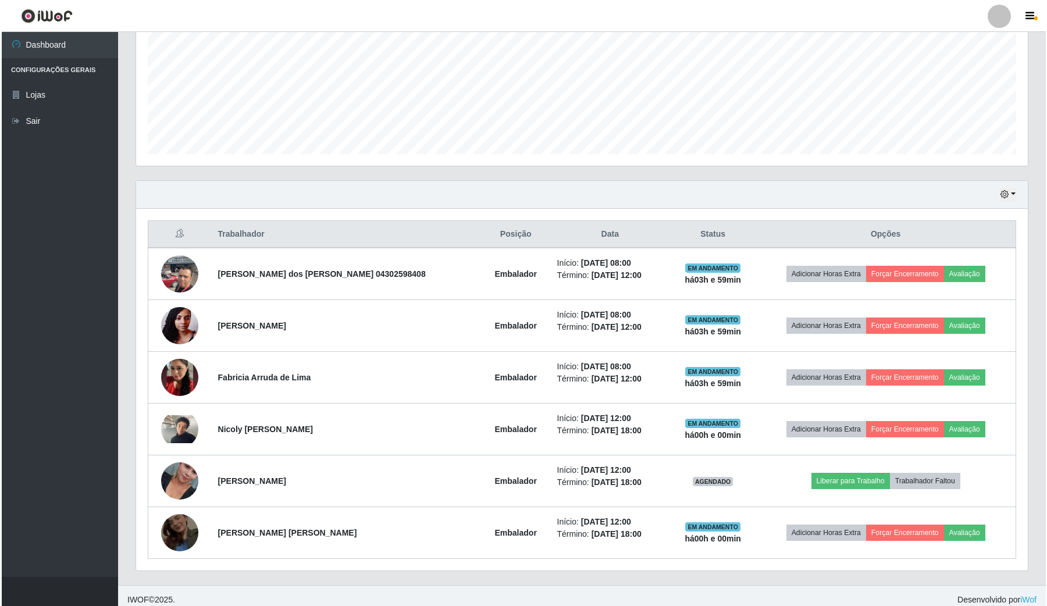
scroll to position [272, 0]
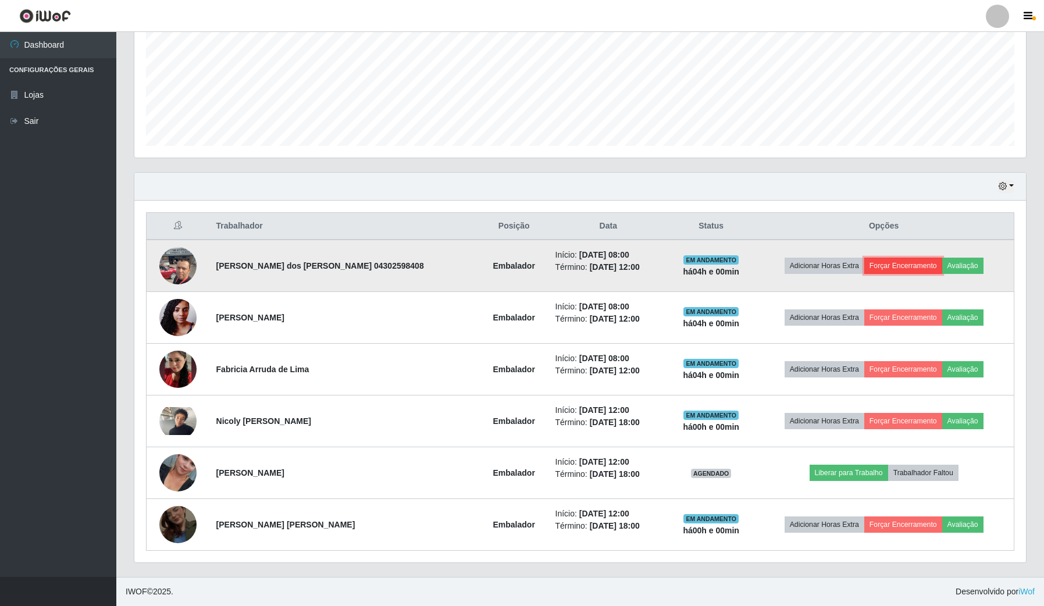
click at [926, 263] on button "Forçar Encerramento" at bounding box center [904, 266] width 78 height 16
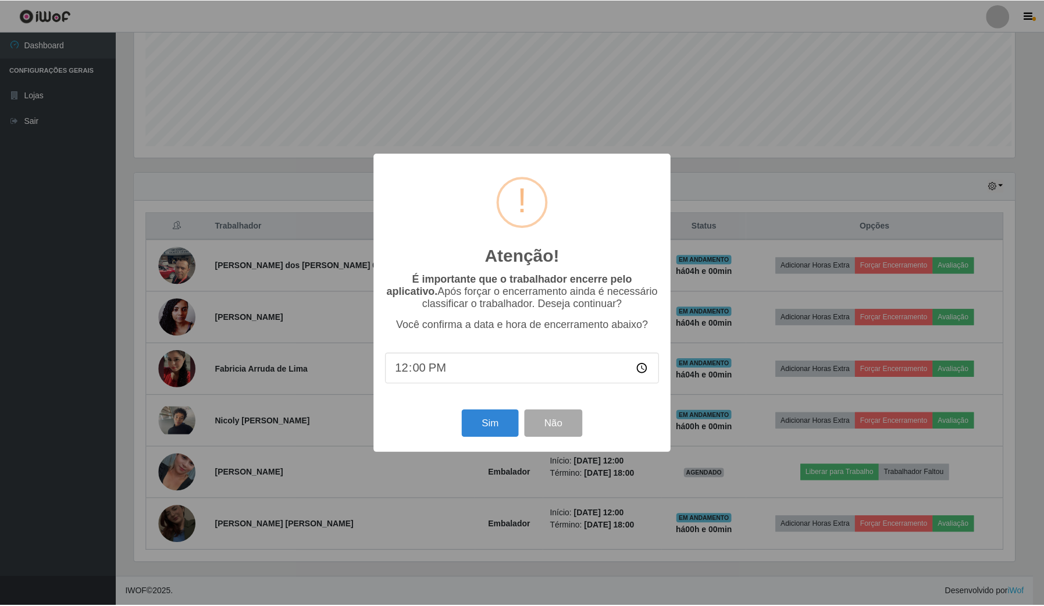
scroll to position [242, 883]
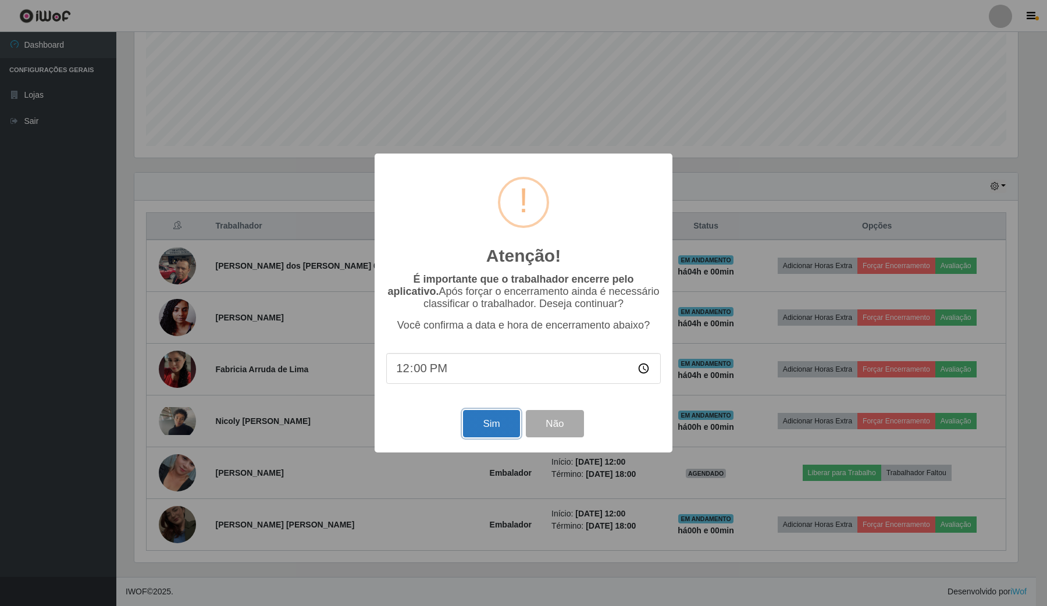
click at [511, 424] on button "Sim" at bounding box center [491, 423] width 56 height 27
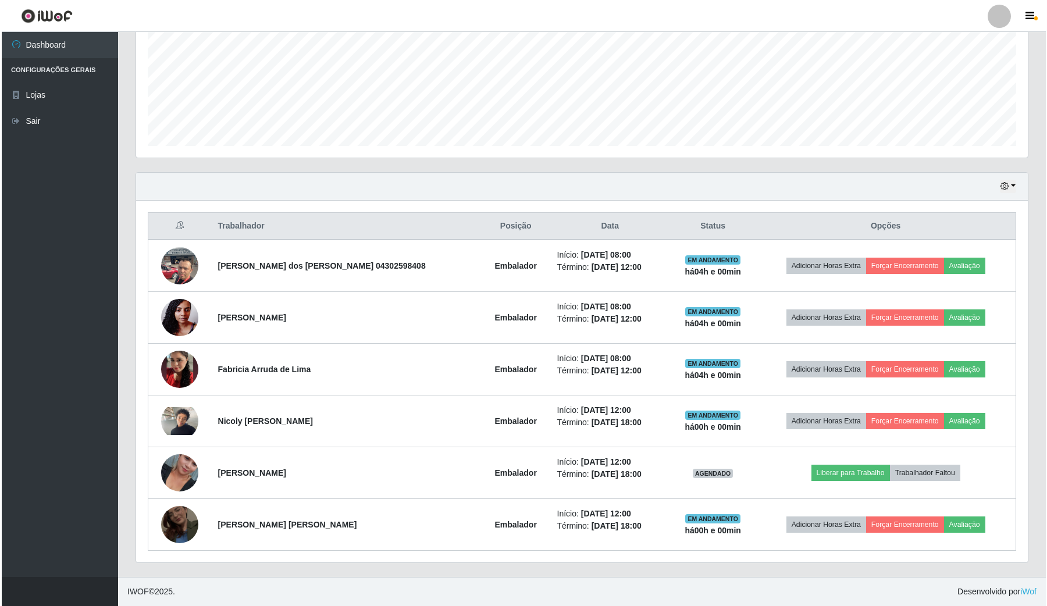
scroll to position [0, 0]
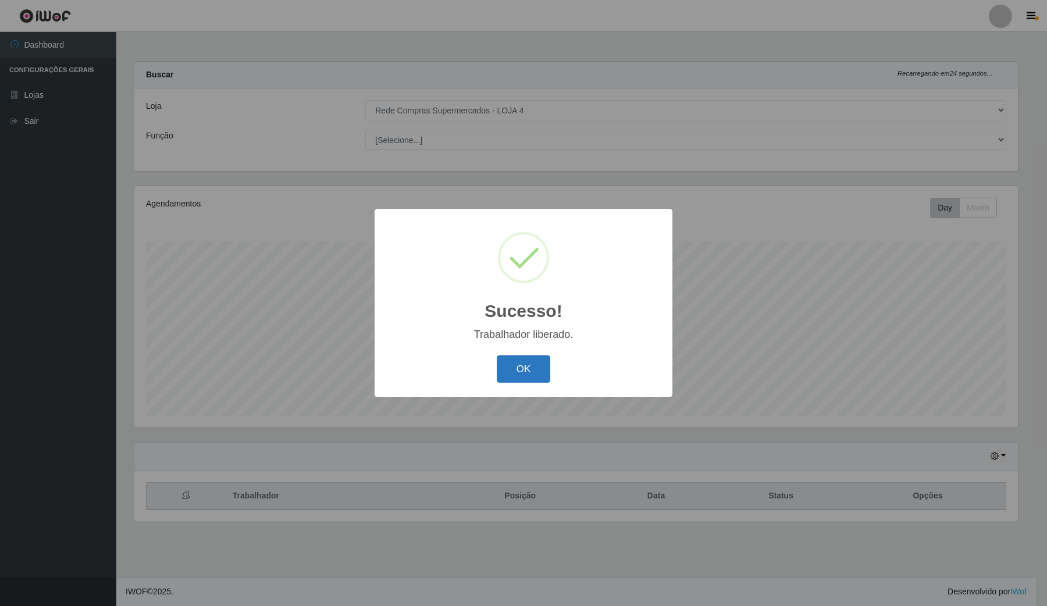
click at [527, 369] on button "OK" at bounding box center [524, 368] width 54 height 27
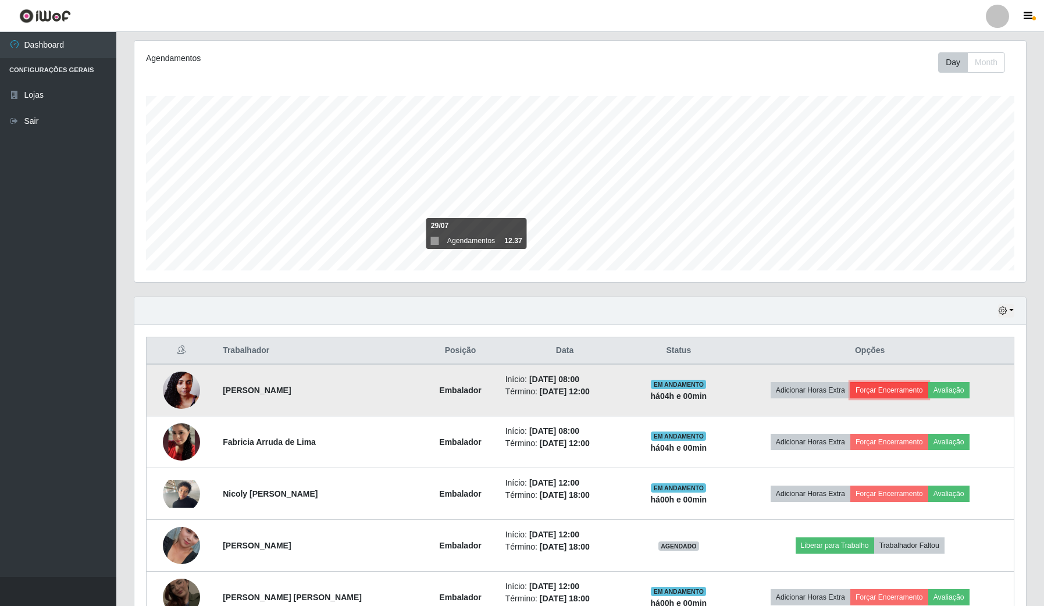
click at [902, 387] on button "Forçar Encerramento" at bounding box center [890, 390] width 78 height 16
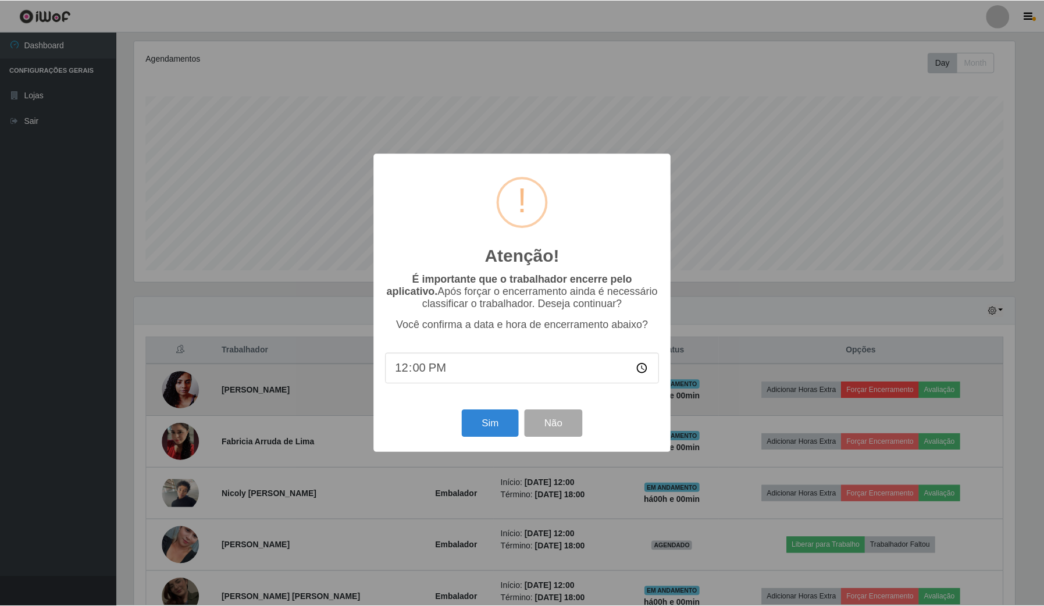
scroll to position [242, 883]
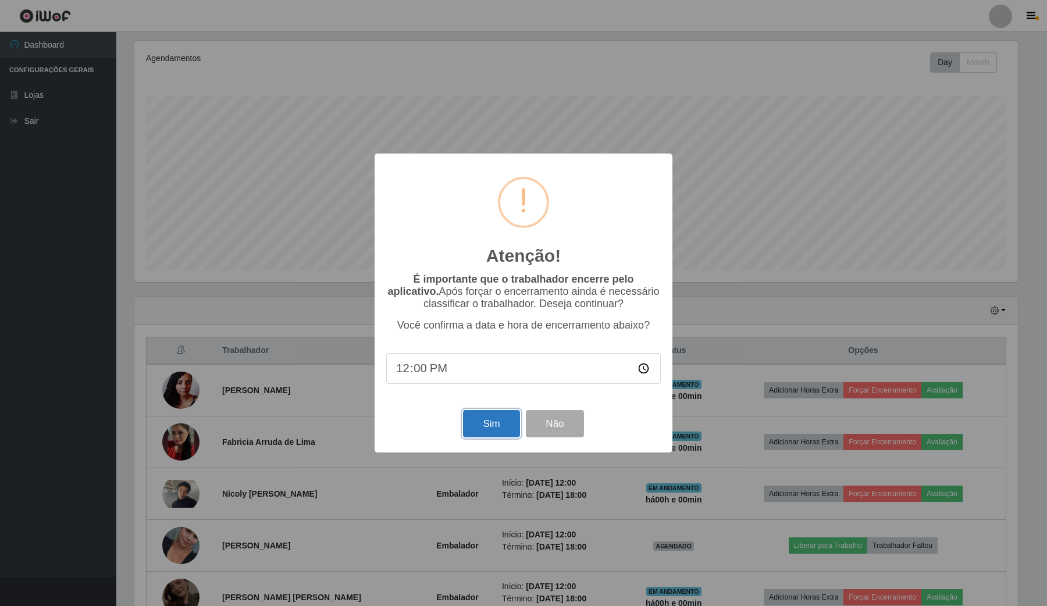
click at [492, 425] on button "Sim" at bounding box center [491, 423] width 56 height 27
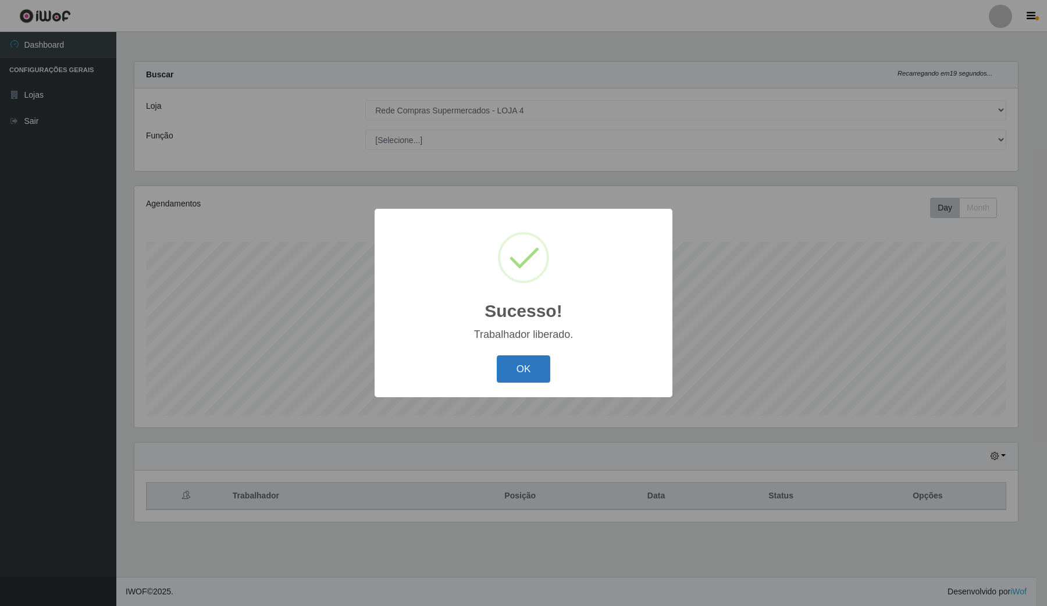
click at [524, 362] on button "OK" at bounding box center [524, 368] width 54 height 27
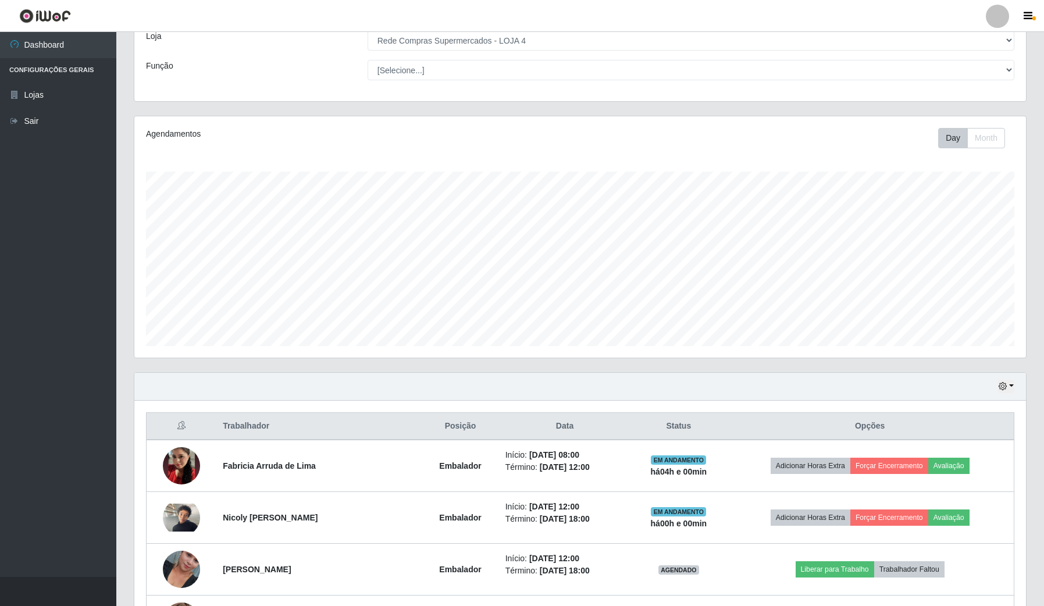
scroll to position [168, 0]
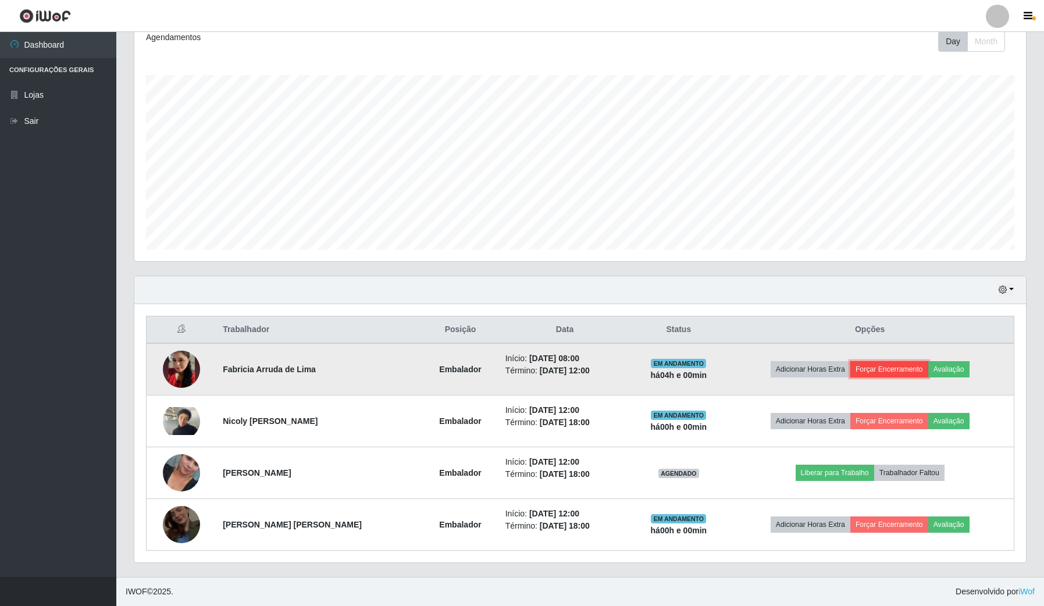
click at [885, 369] on button "Forçar Encerramento" at bounding box center [890, 369] width 78 height 16
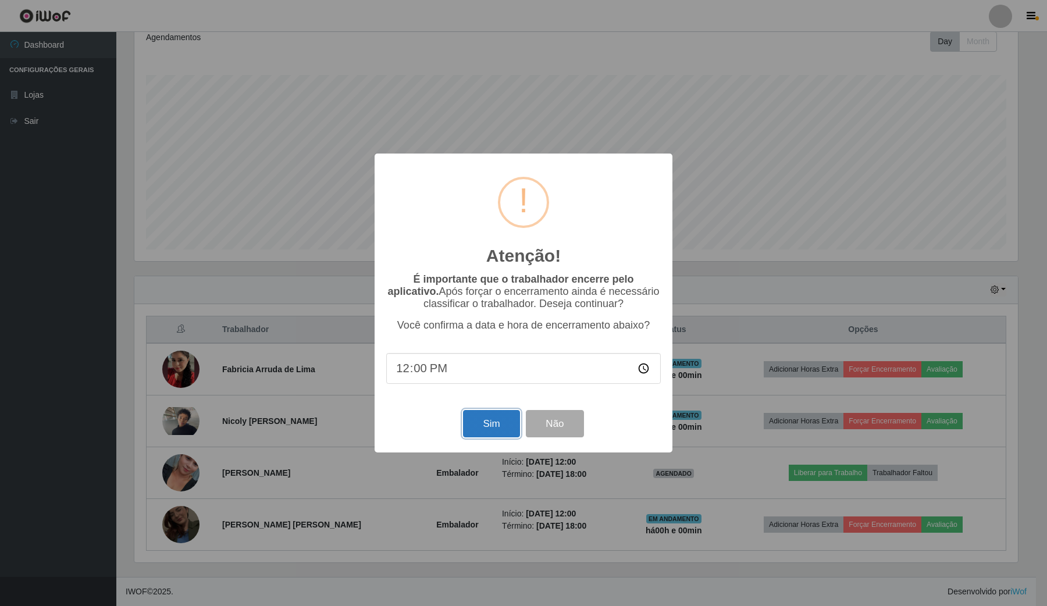
click at [487, 431] on button "Sim" at bounding box center [491, 423] width 56 height 27
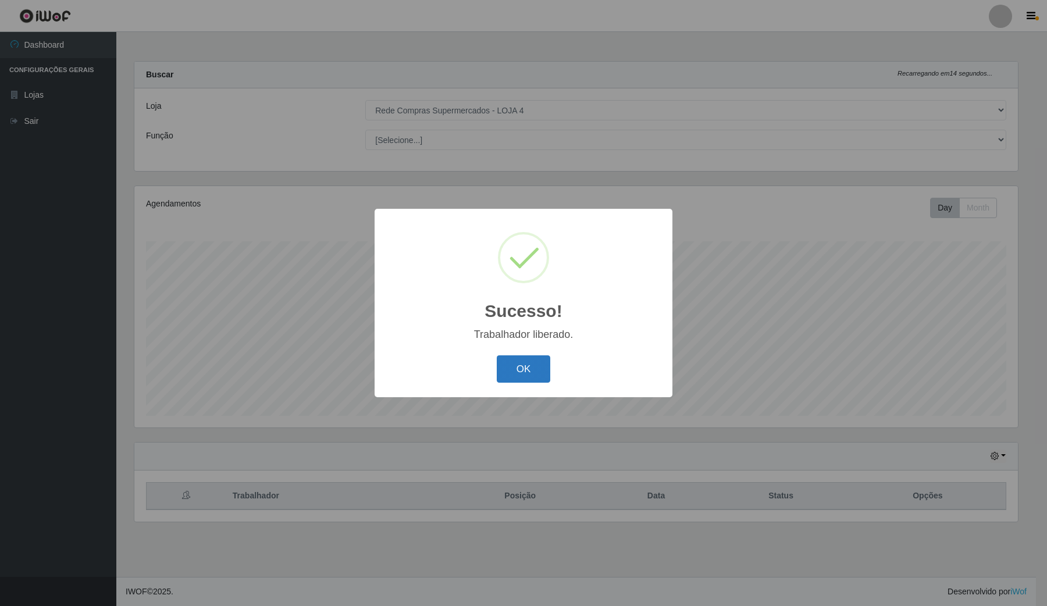
click at [521, 373] on button "OK" at bounding box center [524, 368] width 54 height 27
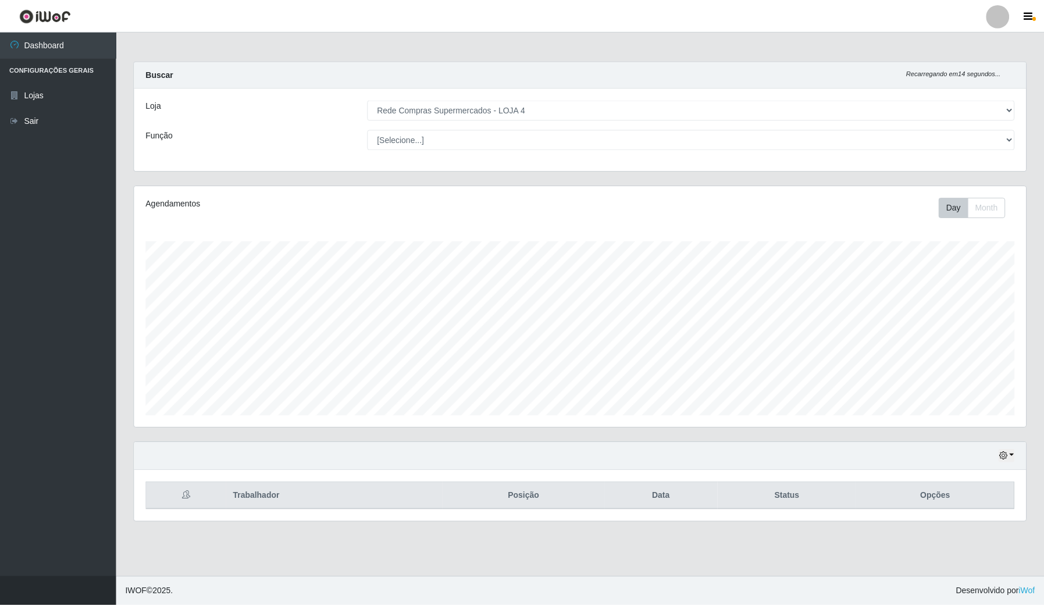
scroll to position [16, 0]
